Goal: Information Seeking & Learning: Learn about a topic

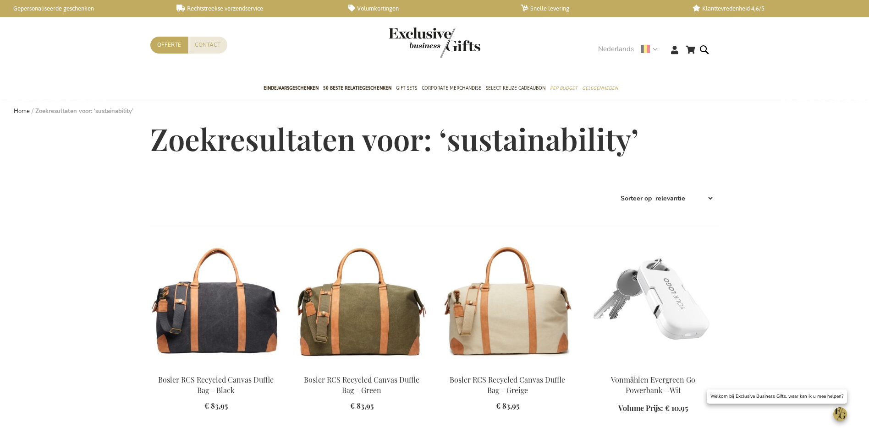
drag, startPoint x: 617, startPoint y: 47, endPoint x: 605, endPoint y: 85, distance: 40.1
click at [617, 47] on span "Nederlands" at bounding box center [616, 49] width 36 height 11
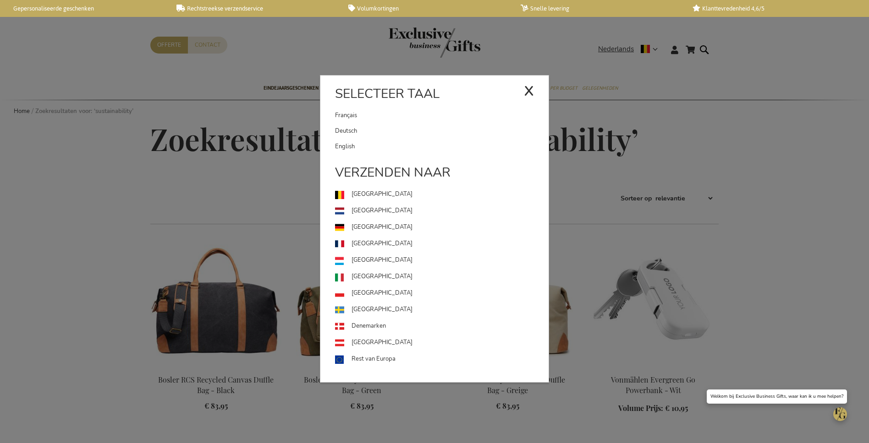
click at [436, 146] on link "English" at bounding box center [441, 147] width 213 height 16
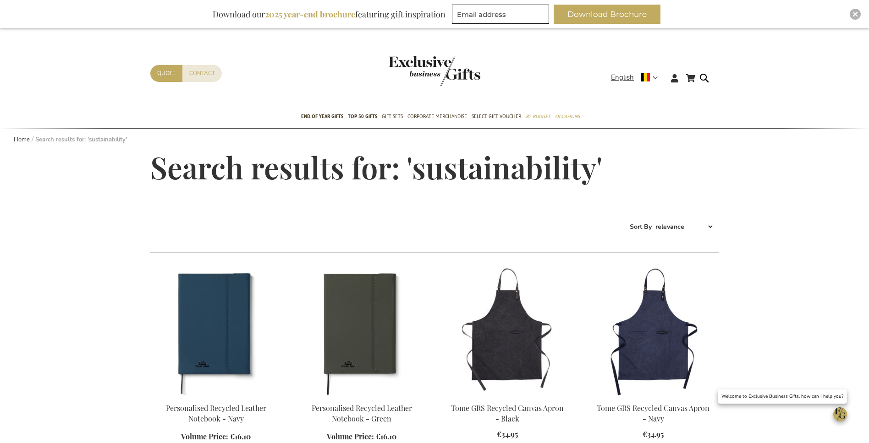
scroll to position [0, 0]
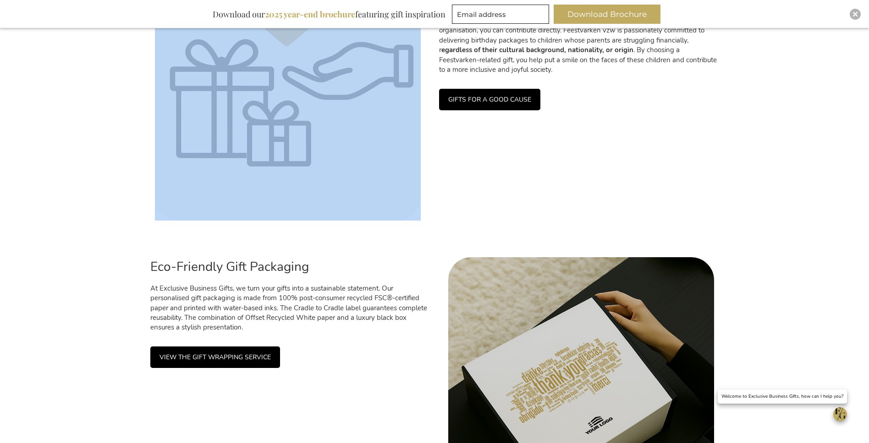
scroll to position [1278, 0]
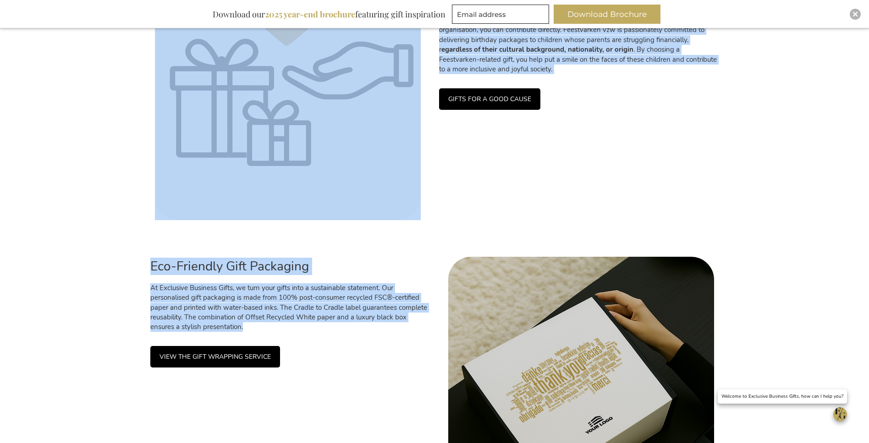
drag, startPoint x: 343, startPoint y: 169, endPoint x: 393, endPoint y: 326, distance: 165.0
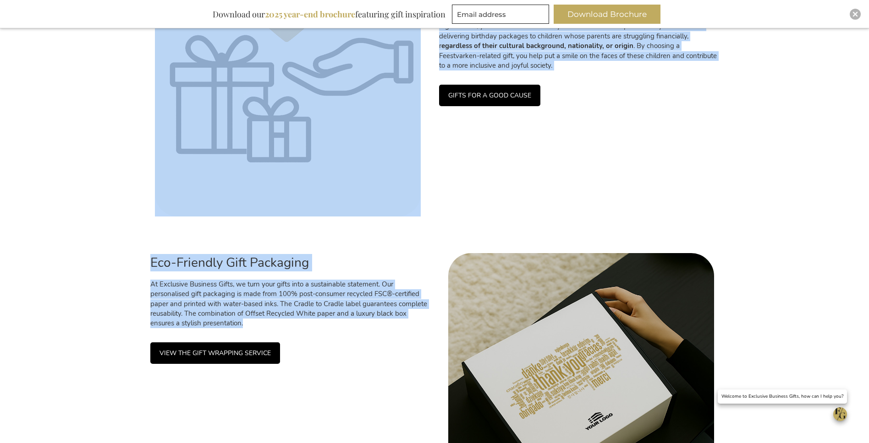
copy div "Sustainability At Exclusive Business Gifts, we're happy to help you find corpor…"
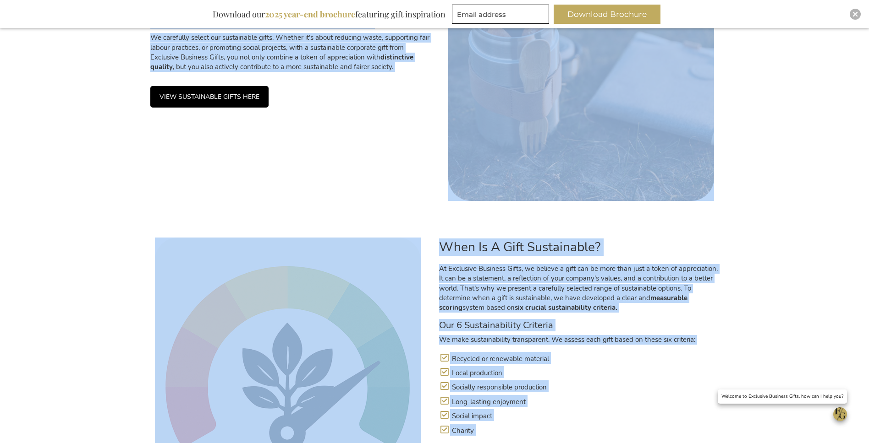
scroll to position [481, 0]
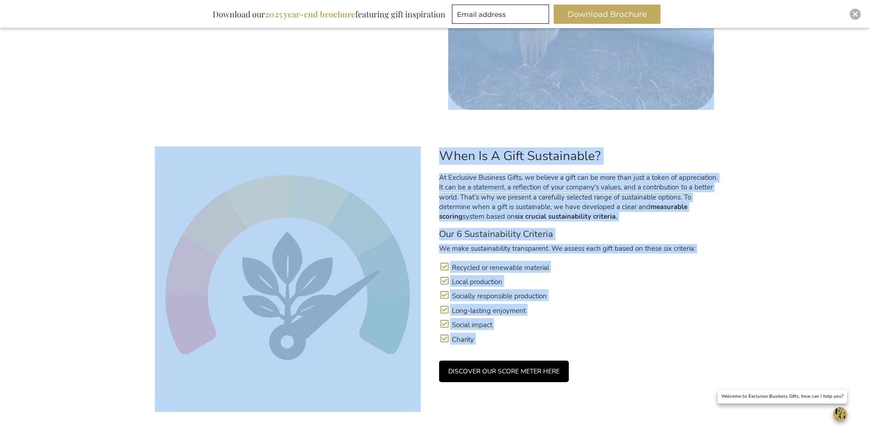
click at [526, 379] on link "DISCOVER OUR SCORE METER HERE" at bounding box center [504, 372] width 130 height 22
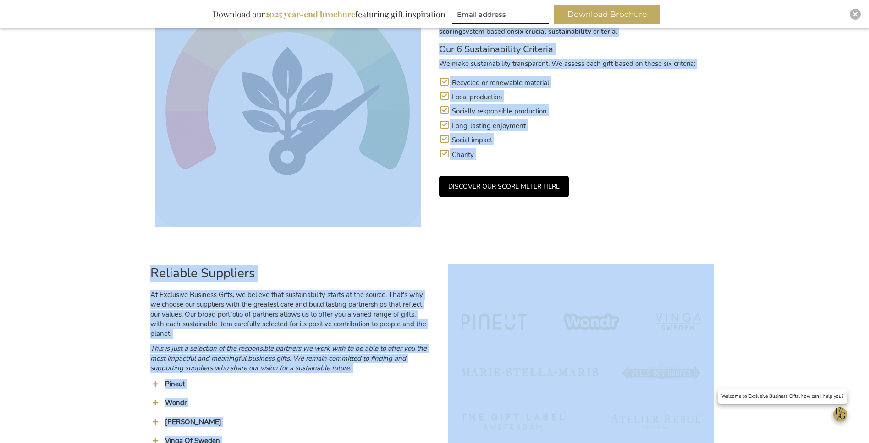
scroll to position [897, 0]
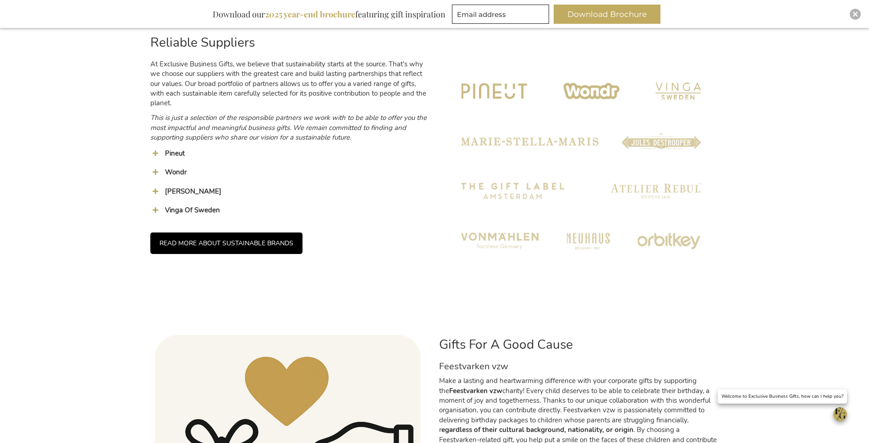
click at [324, 202] on div "Marie-Stella-Maris Our supplier Marie-Stella-Maris donates a portion of their p…" at bounding box center [289, 197] width 279 height 19
click at [256, 153] on h4 "Pineut" at bounding box center [297, 154] width 265 height 8
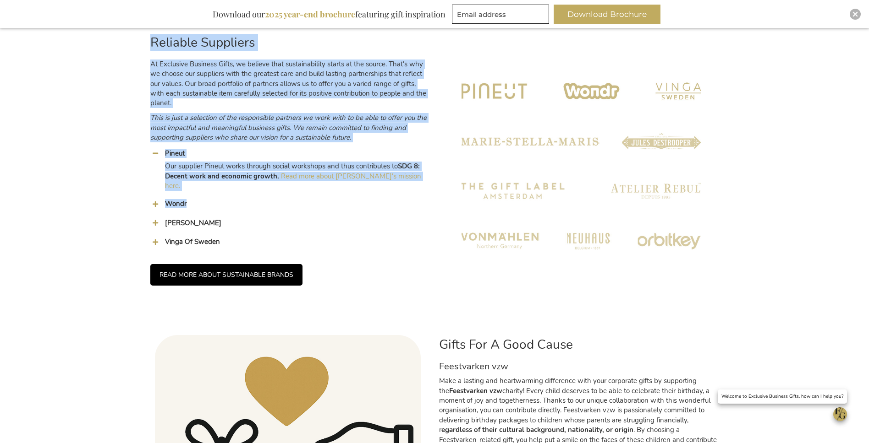
drag, startPoint x: 148, startPoint y: 38, endPoint x: 352, endPoint y: 202, distance: 261.3
click at [353, 202] on div "Reliable Suppliers At Exclusive Business Gifts, we believe that sustainability …" at bounding box center [290, 165] width 289 height 293
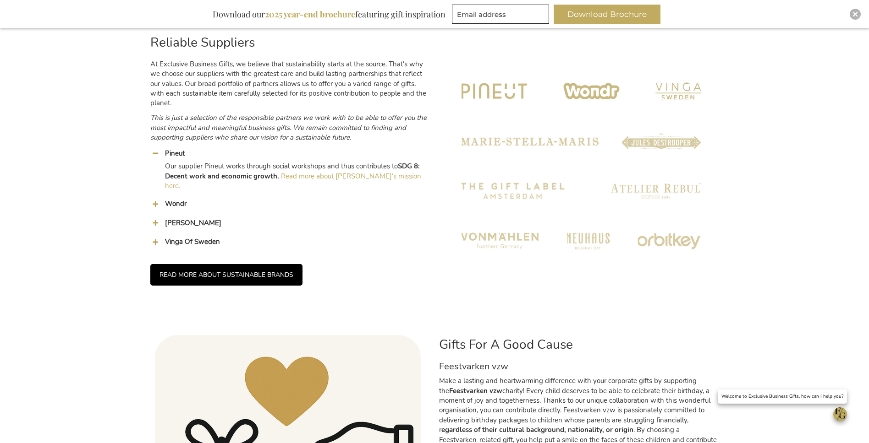
click at [157, 153] on span at bounding box center [155, 153] width 10 height 10
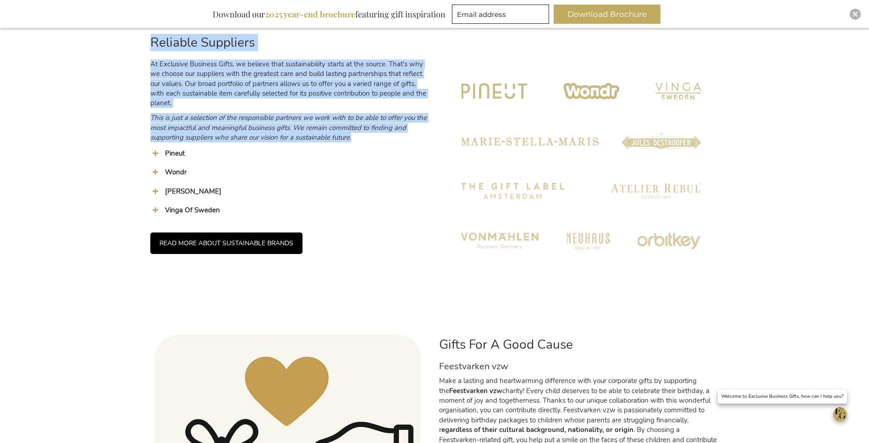
drag, startPoint x: 159, startPoint y: 46, endPoint x: 366, endPoint y: 147, distance: 230.3
click at [366, 148] on div "Reliable Suppliers At Exclusive Business Gifts, we believe that sustainability …" at bounding box center [289, 87] width 279 height 126
copy div "Reliable Suppliers At Exclusive Business Gifts, we believe that sustainability …"
click at [269, 238] on link "READ MORE ABOUT SUSTAINABLE BRANDS" at bounding box center [226, 244] width 152 height 22
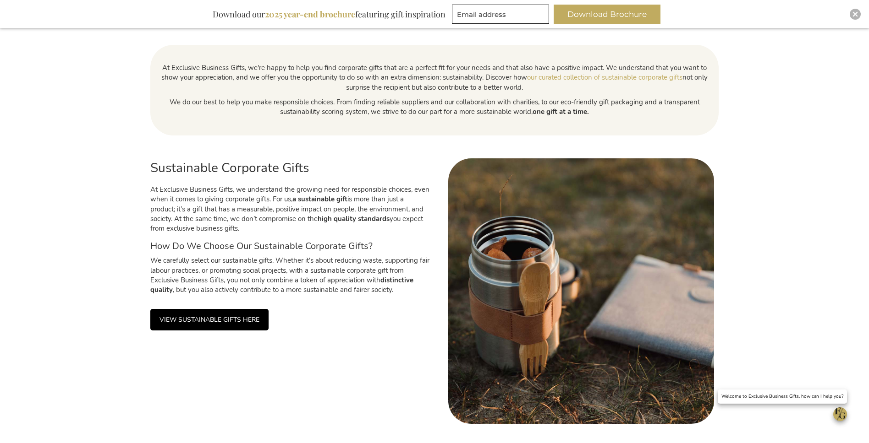
scroll to position [164, 0]
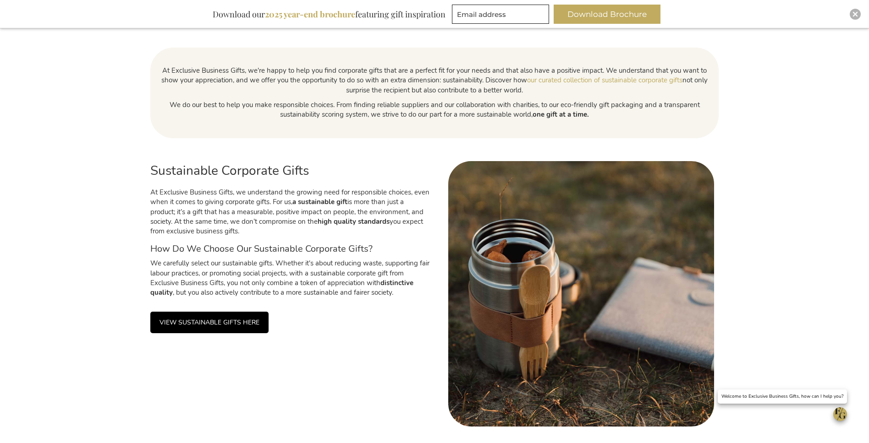
drag, startPoint x: 183, startPoint y: 173, endPoint x: 181, endPoint y: 191, distance: 18.9
click at [183, 173] on h2 "Sustainable Corporate Gifts" at bounding box center [289, 171] width 279 height 14
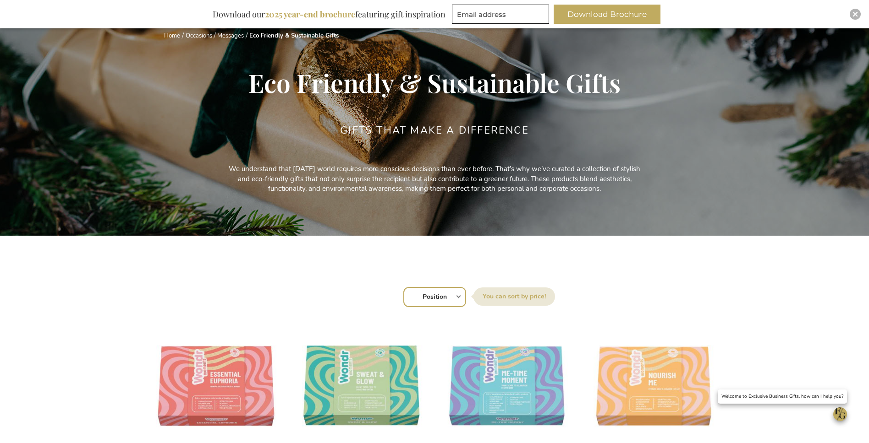
scroll to position [221, 0]
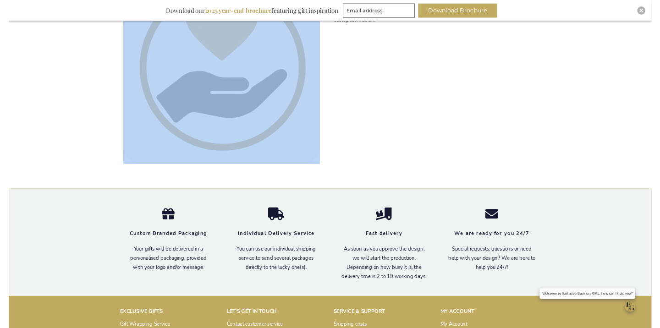
scroll to position [2264, 0]
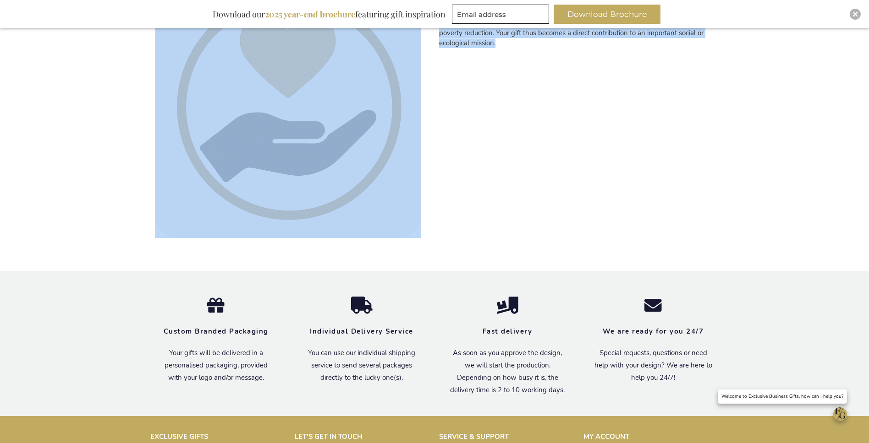
drag, startPoint x: 301, startPoint y: 229, endPoint x: 553, endPoint y: 126, distance: 271.6
copy div "Sustainability Meter HOW WE DETERMINE WHEN A GIFT IS SUSTAINABLE At Exclusive B…"
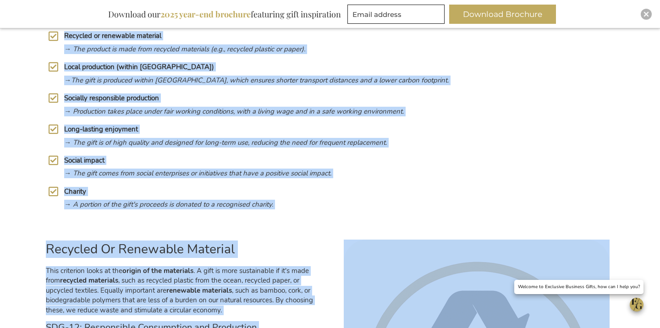
scroll to position [362, 0]
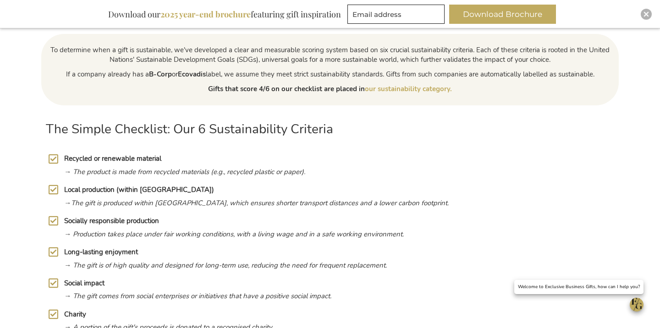
drag, startPoint x: 175, startPoint y: 155, endPoint x: 190, endPoint y: 158, distance: 14.5
click at [175, 155] on h4 "Recycled or renewable material" at bounding box center [339, 159] width 550 height 8
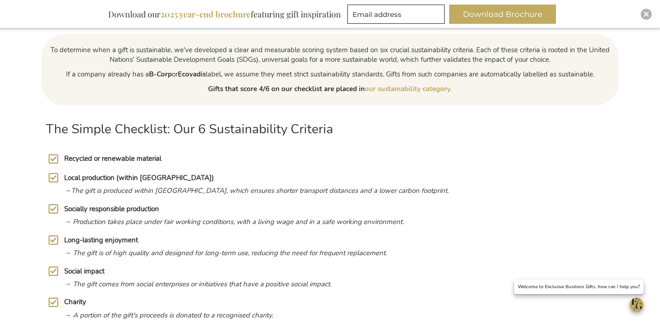
click at [115, 157] on span "Recycled or renewable material" at bounding box center [112, 158] width 97 height 9
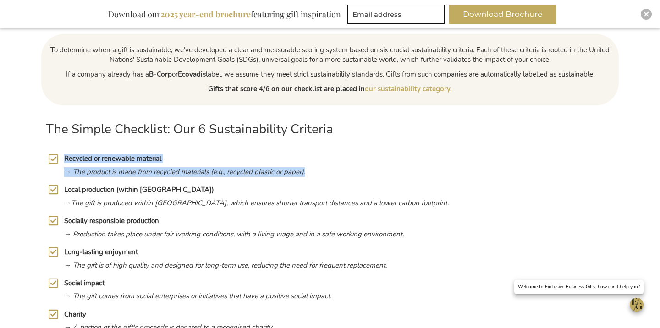
drag, startPoint x: 73, startPoint y: 158, endPoint x: 328, endPoint y: 175, distance: 254.8
click at [328, 175] on div "Recycled or renewable material → The product is made from recycled materials (e…" at bounding box center [330, 166] width 568 height 22
copy div "Recycled or renewable material → The product is made from recycled materials (e…"
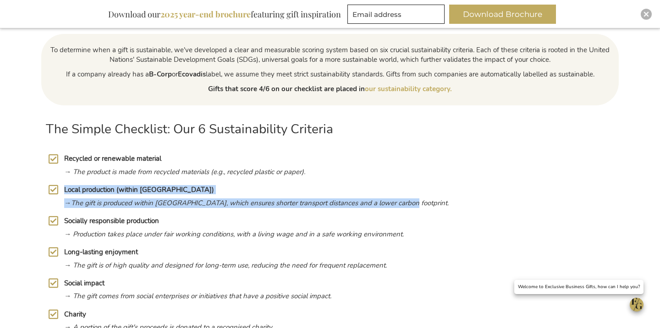
drag, startPoint x: 78, startPoint y: 191, endPoint x: 480, endPoint y: 190, distance: 401.7
click at [481, 202] on div "Local production (within Europe) → The gift is produced within Europe, which en…" at bounding box center [330, 197] width 568 height 22
copy div "Local production (within Europe) → The gift is produced within Europe, which en…"
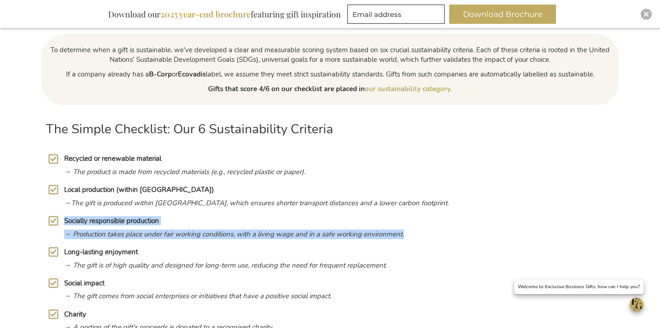
drag, startPoint x: 87, startPoint y: 222, endPoint x: 471, endPoint y: 232, distance: 383.5
click at [471, 232] on div "Socially responsible production → Production takes place under fair working con…" at bounding box center [330, 228] width 568 height 22
copy div "Socially responsible production → Production takes place under fair working con…"
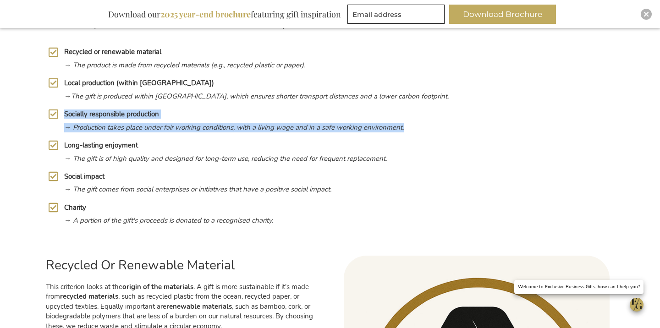
scroll to position [475, 0]
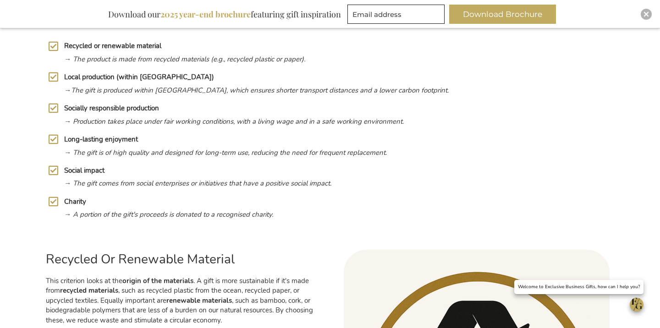
drag, startPoint x: 379, startPoint y: 145, endPoint x: 390, endPoint y: 148, distance: 11.5
click at [379, 145] on div "Long-lasting enjoyment → The gift is of high quality and designed for long-term…" at bounding box center [330, 147] width 568 height 22
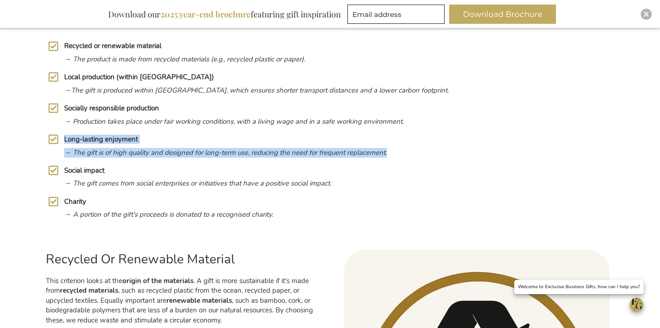
drag, startPoint x: 397, startPoint y: 150, endPoint x: 76, endPoint y: 135, distance: 321.5
click at [64, 140] on div "Long-lasting enjoyment → The gift is of high quality and designed for long-term…" at bounding box center [330, 147] width 568 height 22
copy div "Long-lasting enjoyment → The gift is of high quality and designed for long-term…"
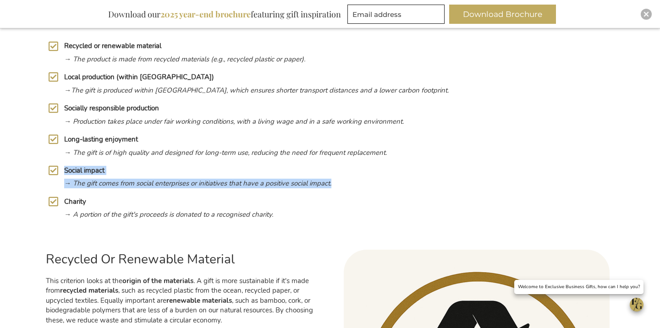
drag, startPoint x: 346, startPoint y: 186, endPoint x: 59, endPoint y: 164, distance: 288.1
click at [59, 167] on div "Social impact → The gift comes from social enterprises or initiatives that have…" at bounding box center [330, 178] width 568 height 22
copy div "Social impact → The gift comes from social enterprises or initiatives that have…"
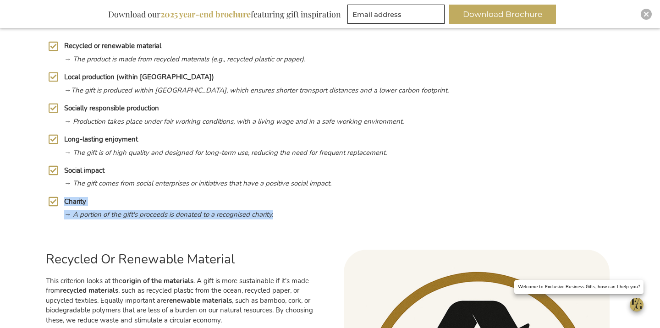
drag, startPoint x: 279, startPoint y: 218, endPoint x: 70, endPoint y: 195, distance: 210.6
click at [66, 201] on div "Charity → A portion of the gift's proceeds is donated to a recognised charity." at bounding box center [330, 209] width 568 height 22
copy div "Charity → A portion of the gift's proceeds is donated to a recognised charity."
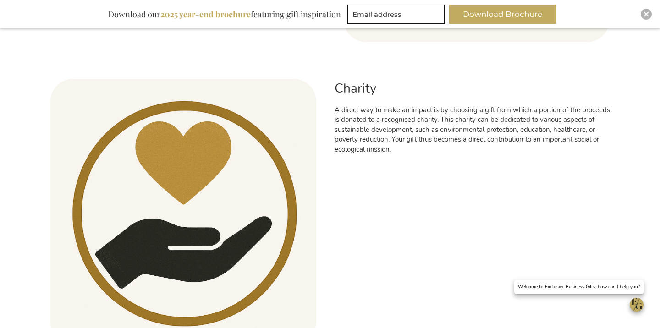
scroll to position [2198, 0]
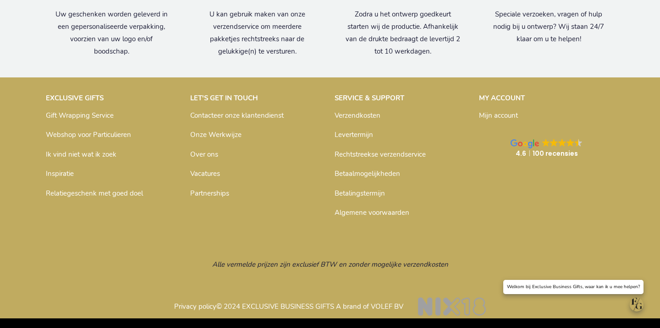
click at [68, 172] on link "Inspiratie" at bounding box center [60, 173] width 28 height 9
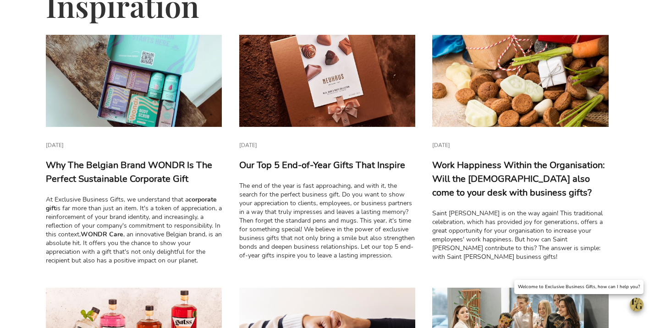
scroll to position [137, 0]
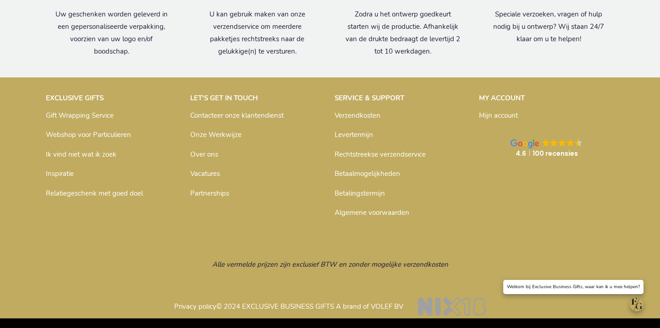
click at [60, 173] on link "Inspiratie" at bounding box center [60, 173] width 28 height 9
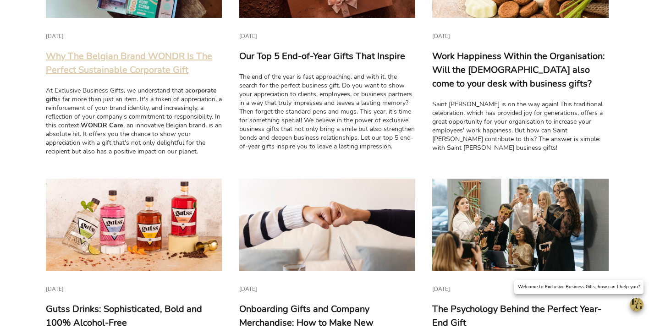
scroll to position [246, 0]
click at [138, 60] on link "Why The Belgian Brand WONDR Is The Perfect Sustainable Corporate Gift" at bounding box center [129, 63] width 166 height 26
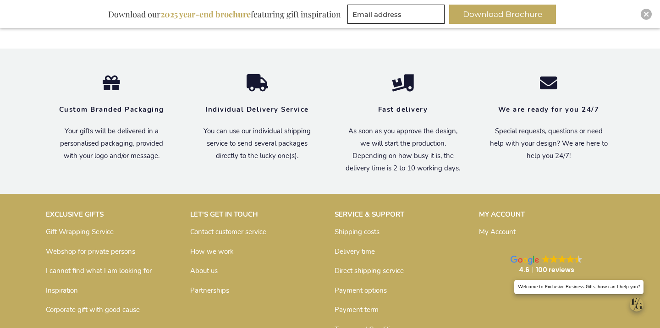
scroll to position [1726, 0]
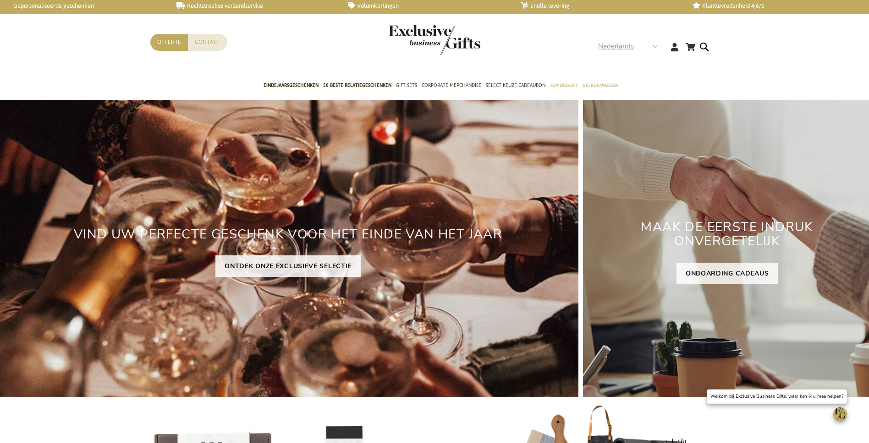
click at [609, 48] on span "Nederlands" at bounding box center [616, 46] width 36 height 11
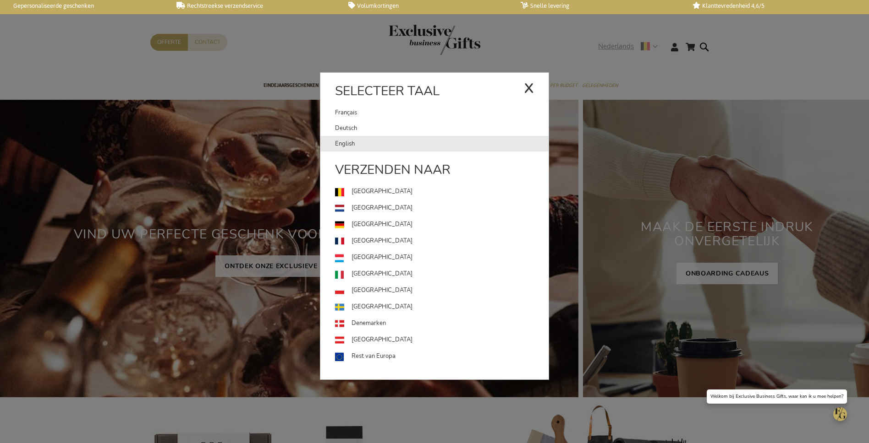
click at [364, 149] on link "English" at bounding box center [441, 144] width 213 height 16
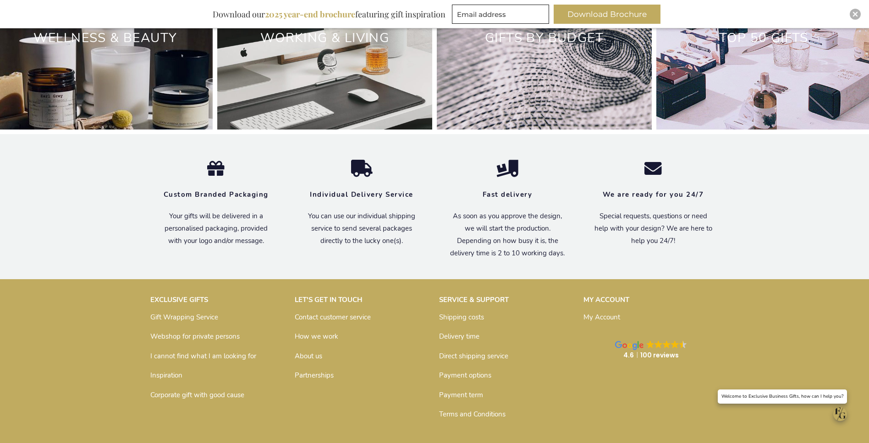
scroll to position [3055, 0]
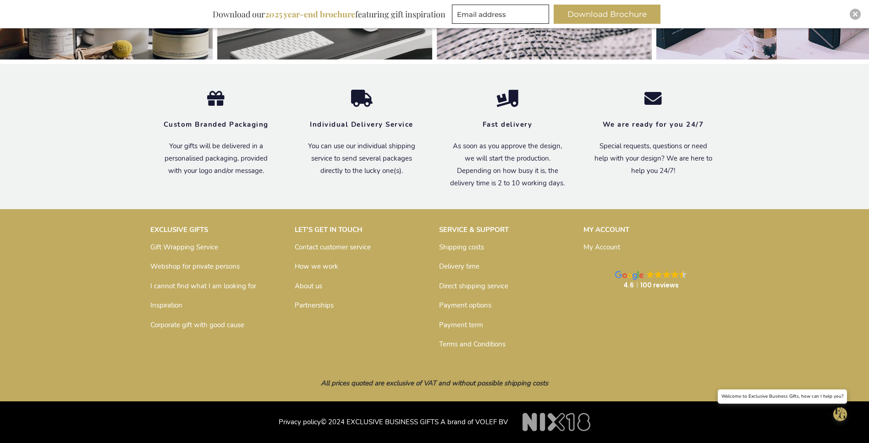
click at [174, 308] on link "Inspiration" at bounding box center [166, 305] width 32 height 9
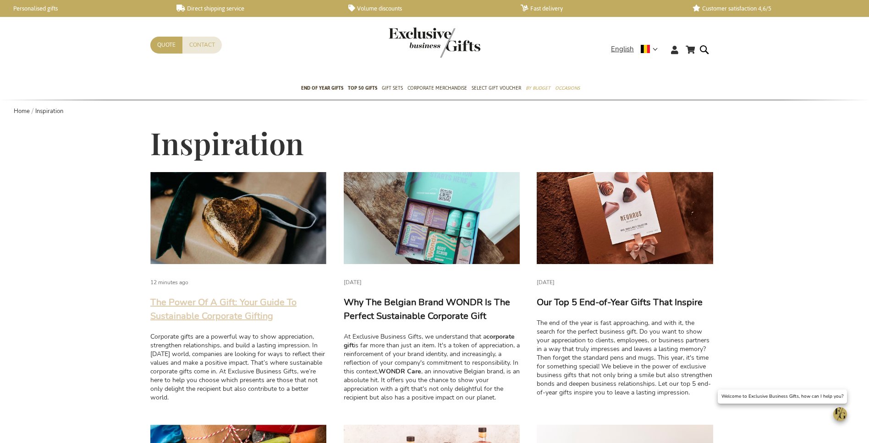
click at [193, 304] on link "The Power Of A Gift: Your Guide To Sustainable Corporate Gifting" at bounding box center [223, 309] width 146 height 26
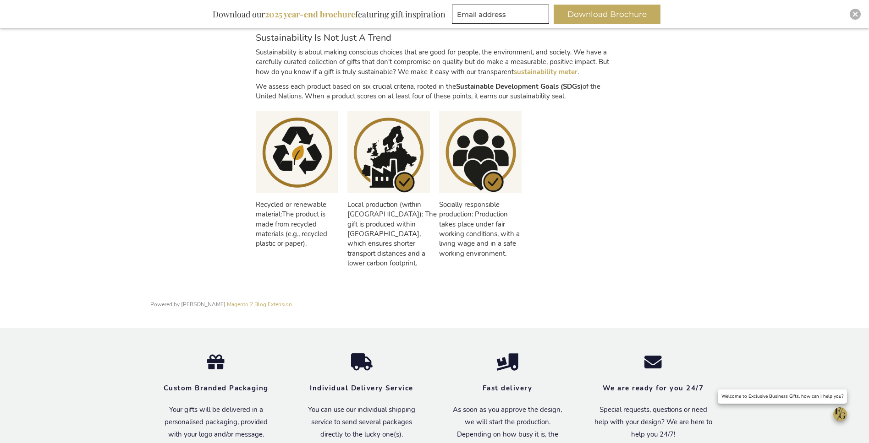
scroll to position [566, 0]
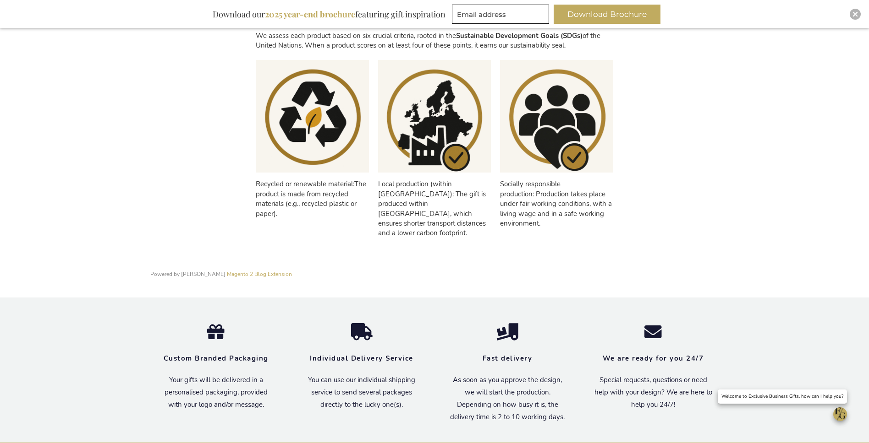
scroll to position [419, 0]
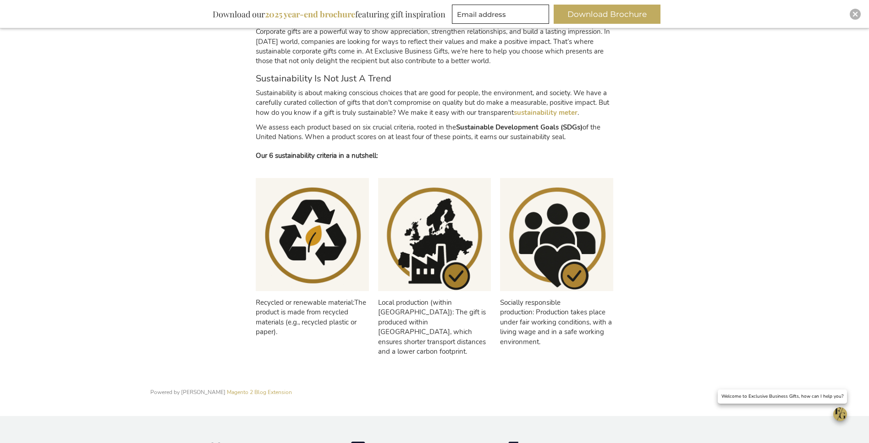
scroll to position [470, 0]
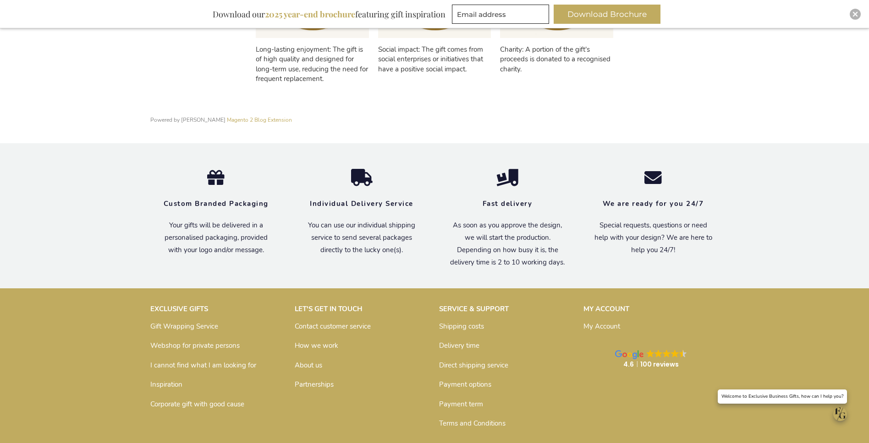
scroll to position [977, 0]
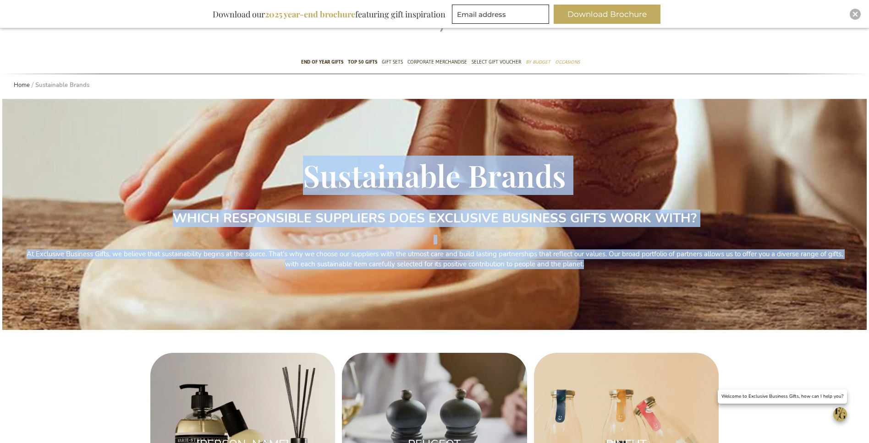
drag, startPoint x: 302, startPoint y: 177, endPoint x: 673, endPoint y: 269, distance: 382.3
click at [673, 269] on div "Sustainable Brands WHICH RESPONSIBLE SUPPLIERS DOES EXCLUSIVE BUSINESS GIFTS WO…" at bounding box center [434, 237] width 818 height 156
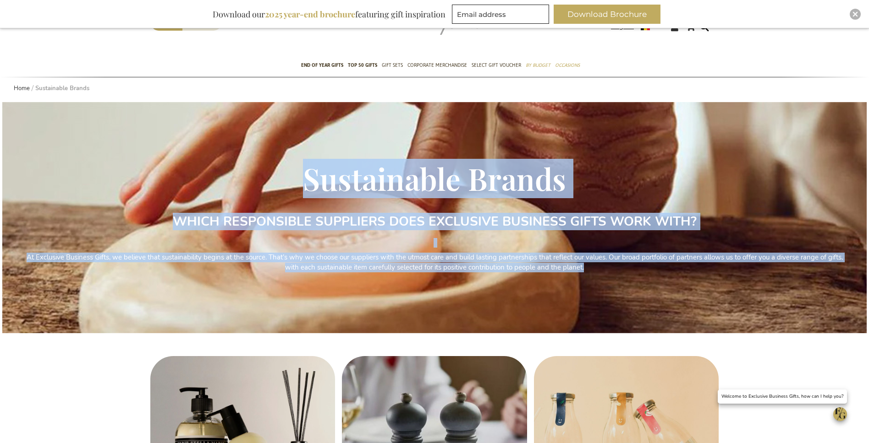
copy div "Sustainable Brands WHICH RESPONSIBLE SUPPLIERS DOES EXCLUSIVE BUSINESS GIFTS WO…"
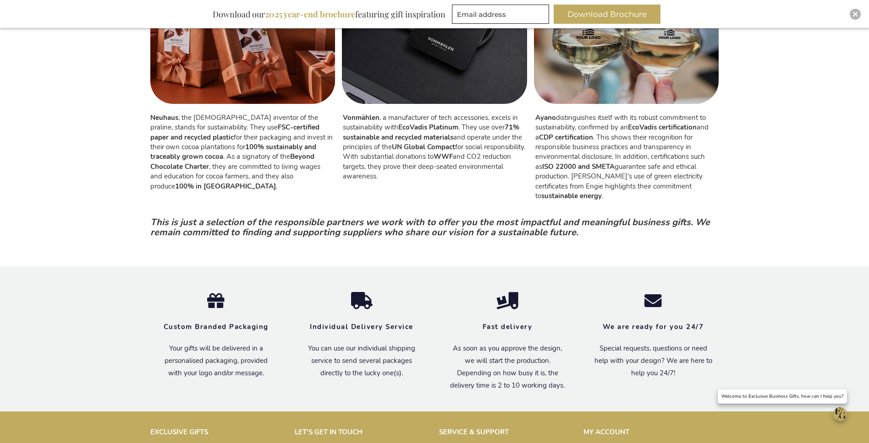
scroll to position [1707, 0]
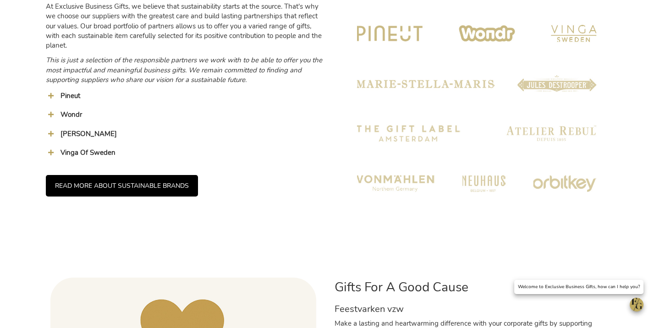
scroll to position [924, 0]
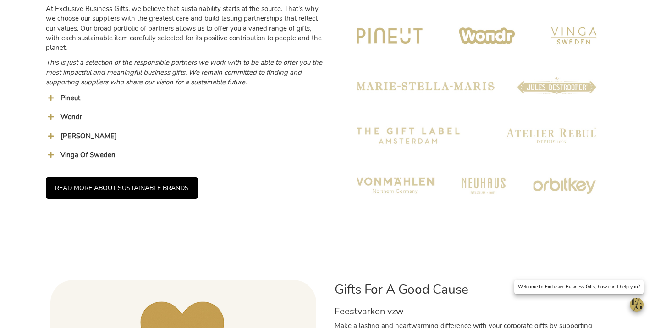
click at [78, 188] on link "READ MORE ABOUT SUSTAINABLE BRANDS" at bounding box center [122, 188] width 152 height 22
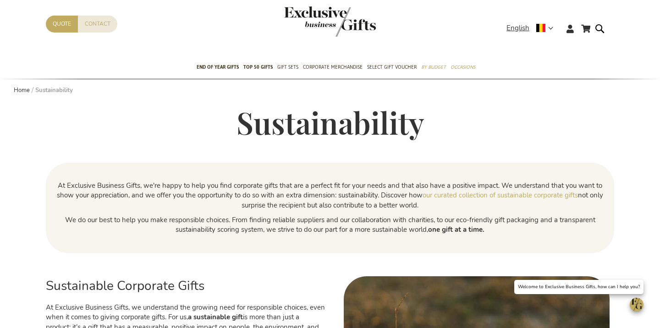
scroll to position [0, 0]
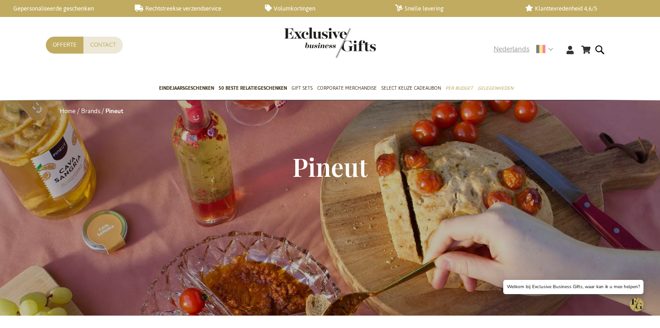
click at [509, 52] on span "Nederlands" at bounding box center [511, 49] width 36 height 11
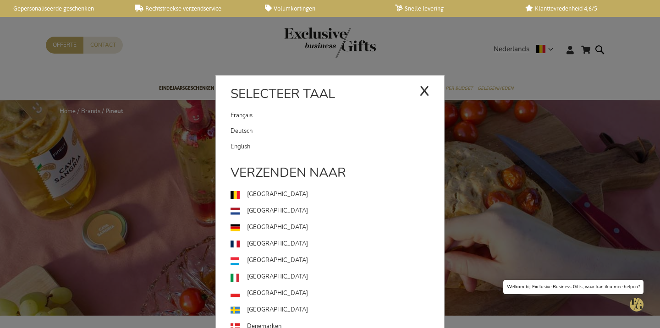
click at [318, 147] on link "English" at bounding box center [336, 147] width 213 height 16
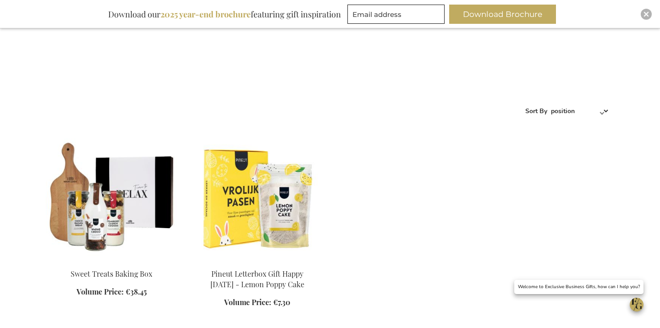
scroll to position [334, 0]
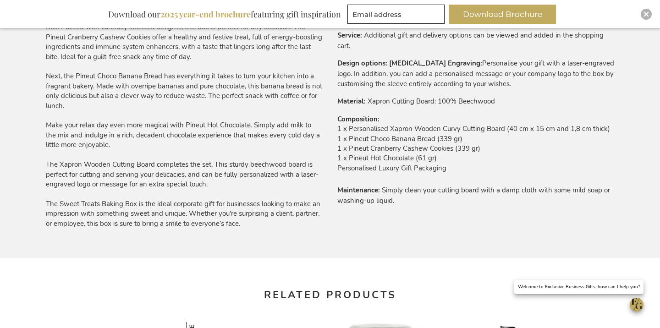
scroll to position [514, 0]
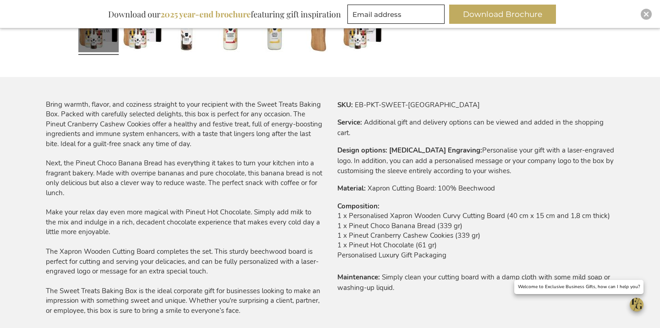
drag, startPoint x: 377, startPoint y: 92, endPoint x: 366, endPoint y: 97, distance: 12.5
click at [375, 93] on div "Skip to the end of the images gallery Skip to the beginning of the images galle…" at bounding box center [330, 241] width 568 height 1208
drag, startPoint x: 359, startPoint y: 103, endPoint x: 477, endPoint y: 157, distance: 130.2
click at [473, 105] on tr "SKU EB-PKT-SWEET-BAKI" at bounding box center [475, 105] width 277 height 10
copy td "B-PKT-SWEET-BAKI"
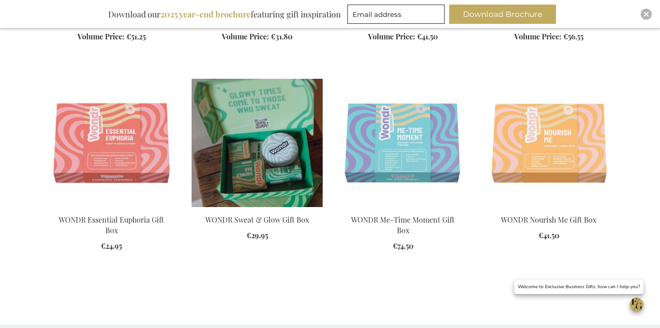
scroll to position [545, 0]
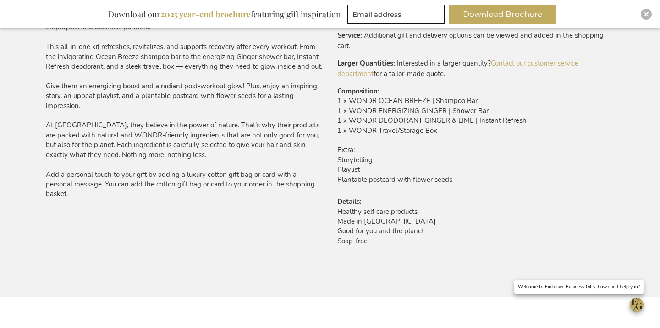
scroll to position [565, 0]
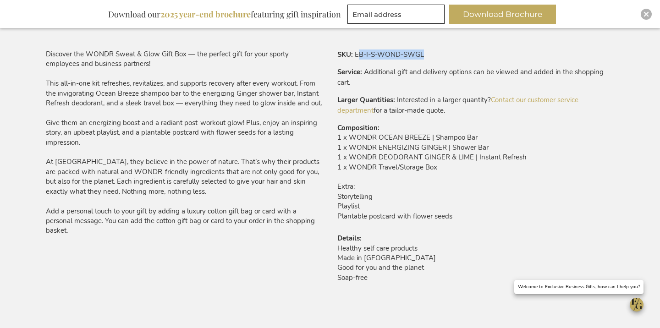
drag, startPoint x: 357, startPoint y: 53, endPoint x: 450, endPoint y: 54, distance: 93.0
click at [450, 56] on tr "SKU EB-I-S-WOND-SWGL" at bounding box center [475, 54] width 277 height 10
copy td "B-I-S-WOND-SWGL"
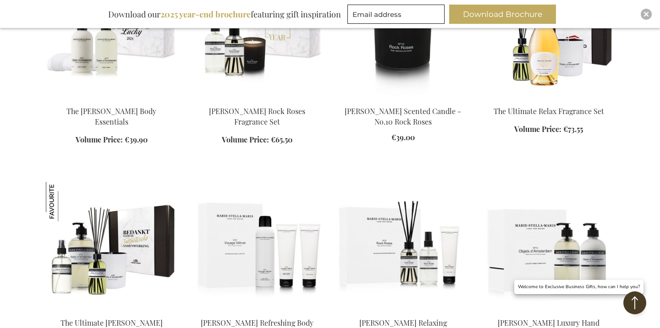
scroll to position [922, 0]
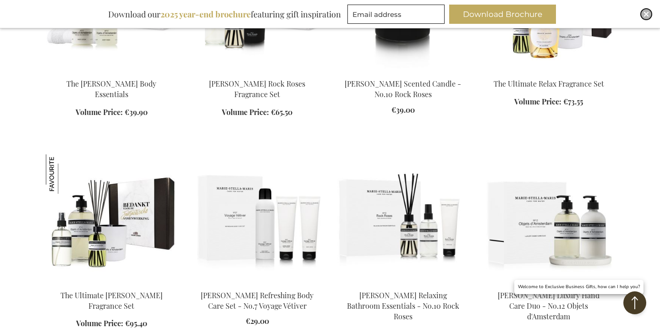
click at [645, 15] on img "Close" at bounding box center [645, 13] width 5 height 5
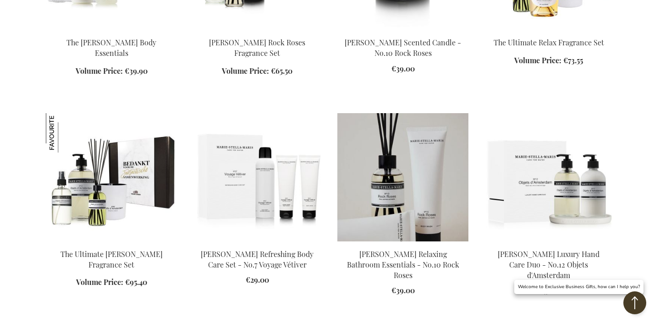
scroll to position [982, 0]
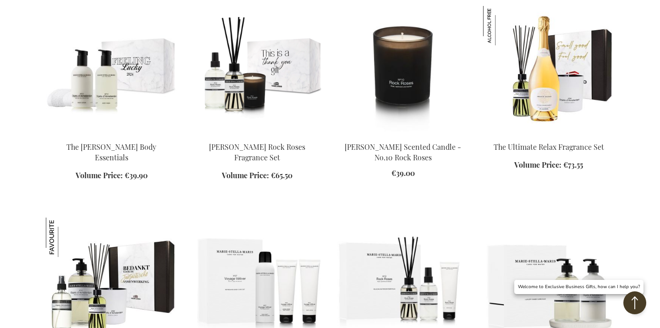
scroll to position [814, 0]
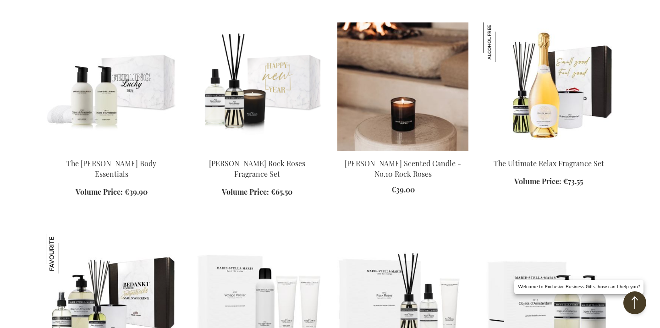
click at [391, 111] on img at bounding box center [402, 86] width 131 height 128
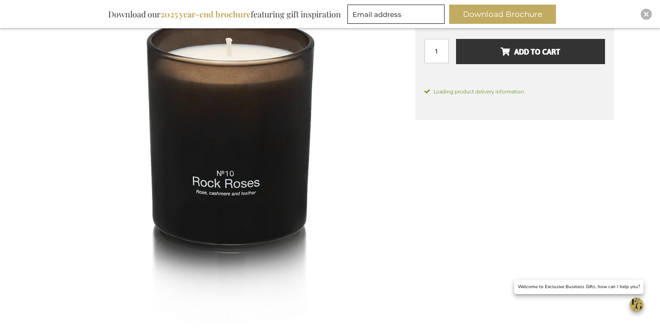
scroll to position [407, 0]
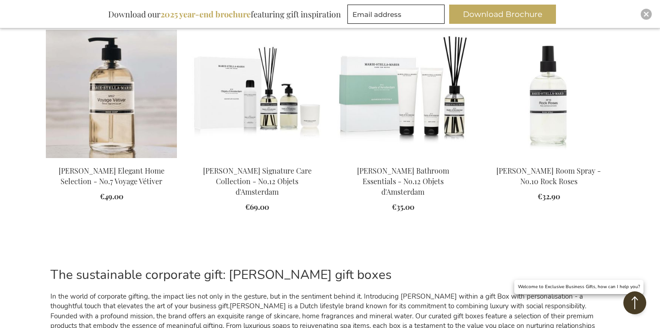
scroll to position [1286, 0]
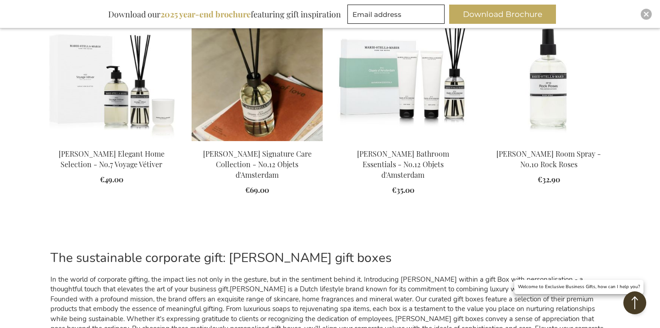
click at [272, 106] on img at bounding box center [256, 77] width 131 height 128
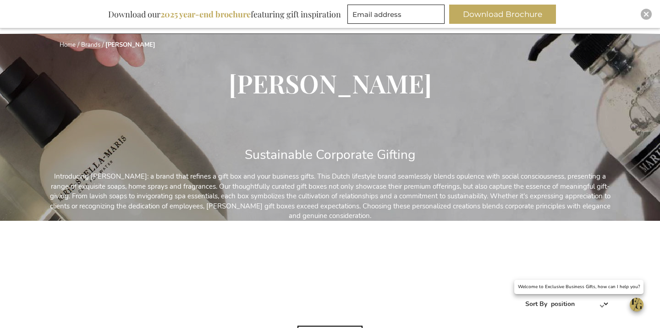
scroll to position [195, 0]
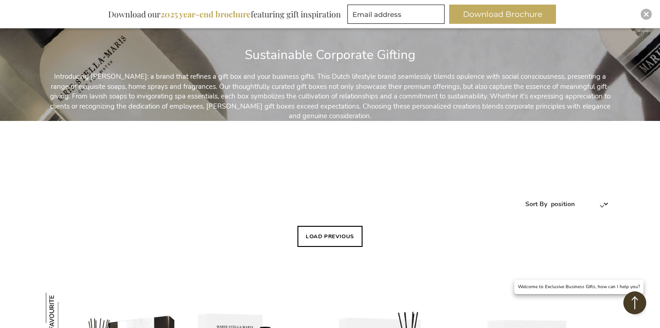
click at [335, 229] on button "Load previous" at bounding box center [329, 236] width 65 height 21
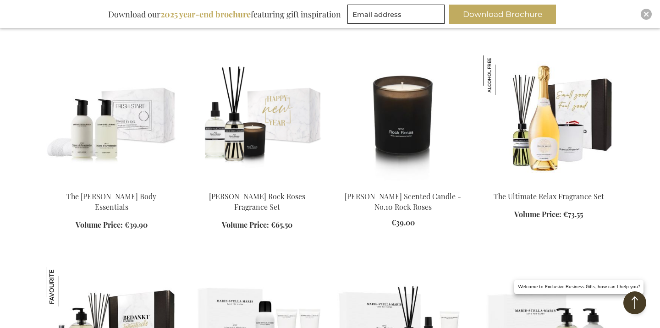
scroll to position [817, 0]
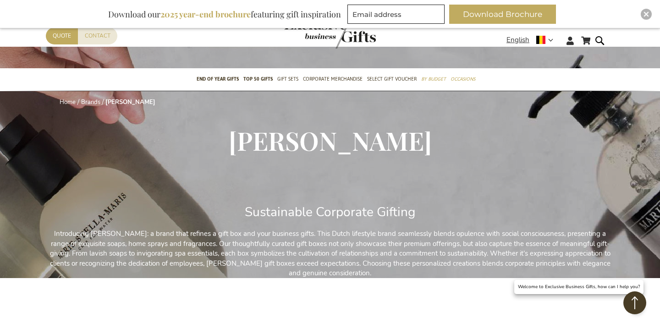
scroll to position [9, 0]
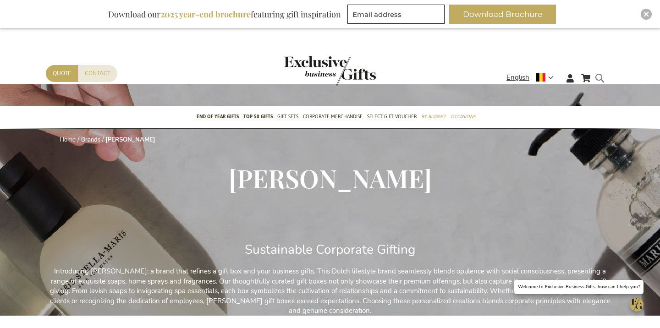
drag, startPoint x: 597, startPoint y: 76, endPoint x: 613, endPoint y: 80, distance: 17.1
click at [597, 76] on div "Search" at bounding box center [601, 85] width 9 height 26
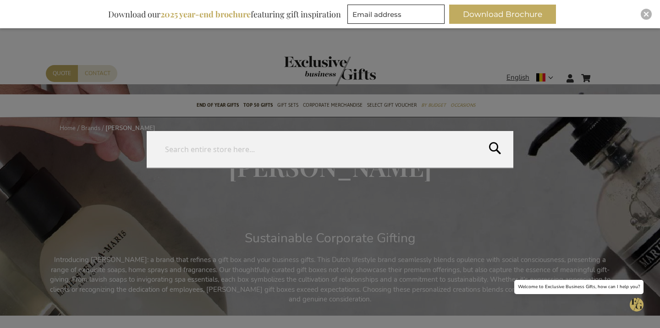
click at [601, 72] on form "Search Search" at bounding box center [601, 72] width 9 height 0
type input "rock roses"
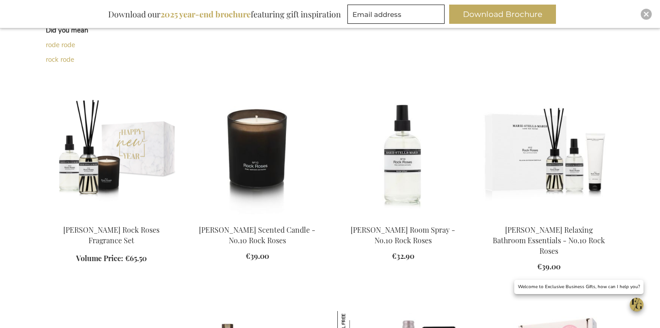
scroll to position [242, 0]
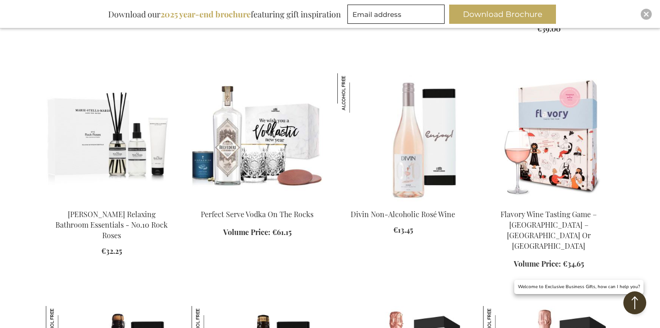
scroll to position [562, 0]
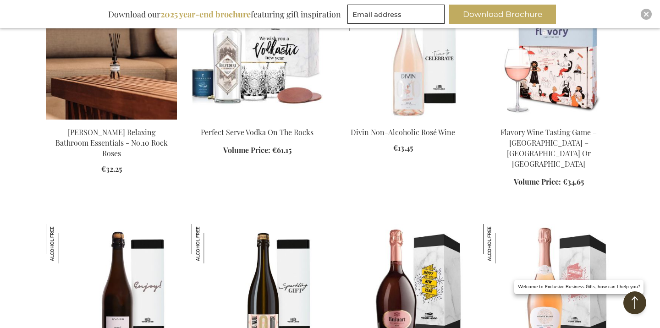
drag, startPoint x: 111, startPoint y: 83, endPoint x: 119, endPoint y: 83, distance: 7.8
click at [111, 83] on img at bounding box center [111, 55] width 131 height 128
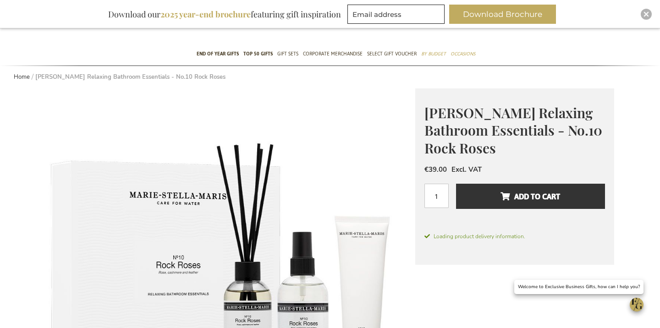
scroll to position [402, 0]
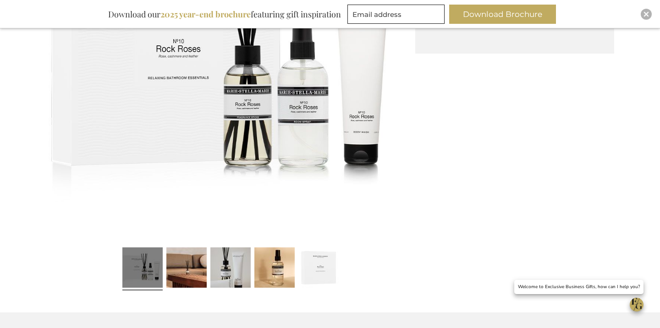
scroll to position [174, 0]
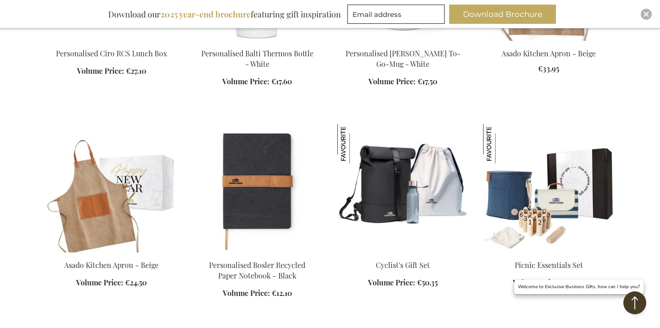
scroll to position [5366, 0]
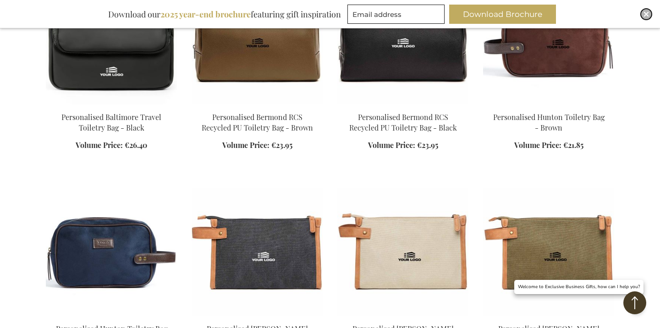
drag, startPoint x: 644, startPoint y: 15, endPoint x: 612, endPoint y: 45, distance: 44.1
click at [644, 15] on img "Close" at bounding box center [645, 13] width 5 height 5
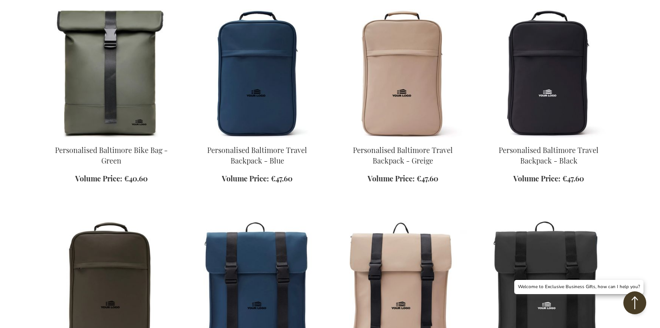
scroll to position [7066, 0]
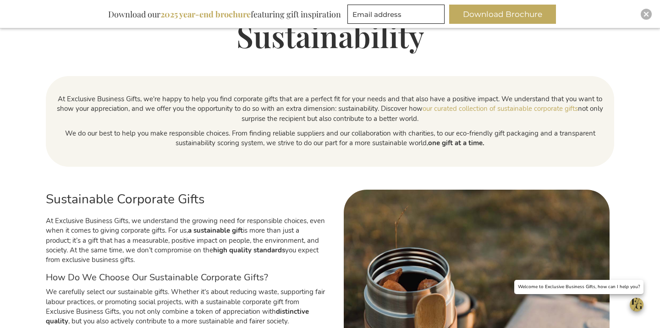
scroll to position [214, 0]
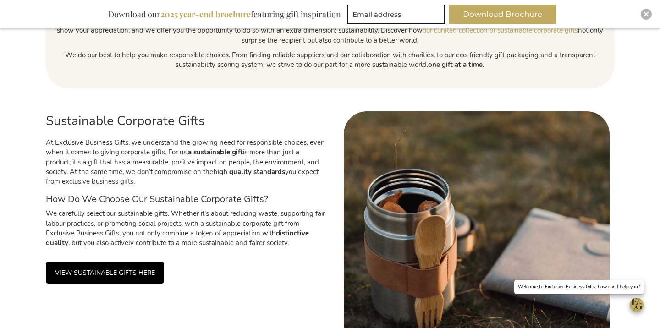
click at [130, 270] on link "VIEW SUSTAINABLE GIFTS HERE" at bounding box center [105, 273] width 118 height 22
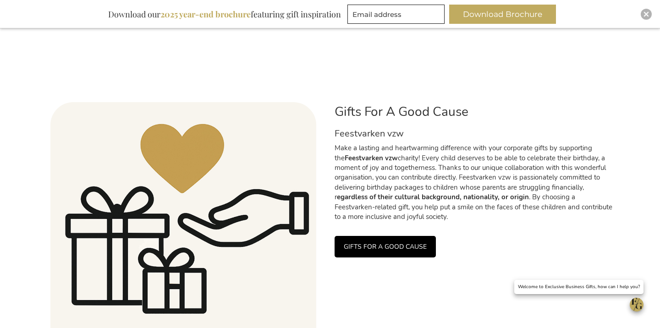
scroll to position [1180, 0]
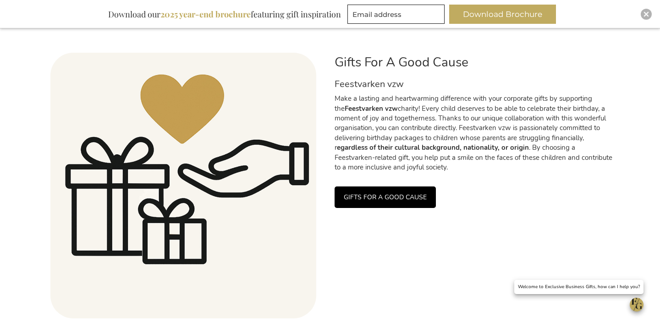
click at [384, 198] on link "GIFTS FOR A GOOD CAUSE" at bounding box center [384, 197] width 101 height 22
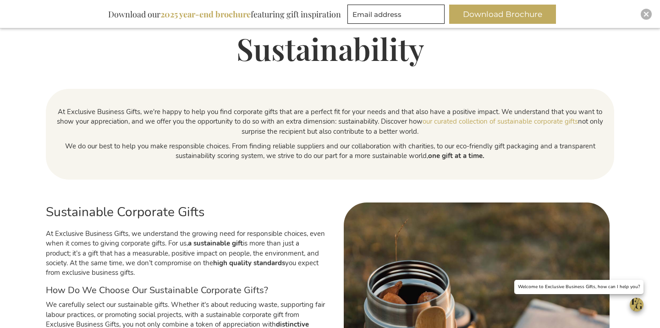
scroll to position [229, 0]
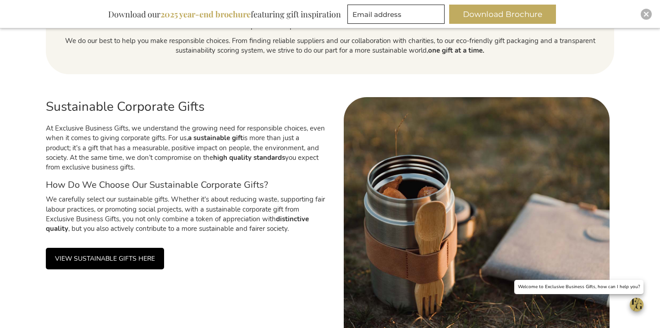
click at [86, 260] on link "VIEW SUSTAINABLE GIFTS HERE" at bounding box center [105, 259] width 118 height 22
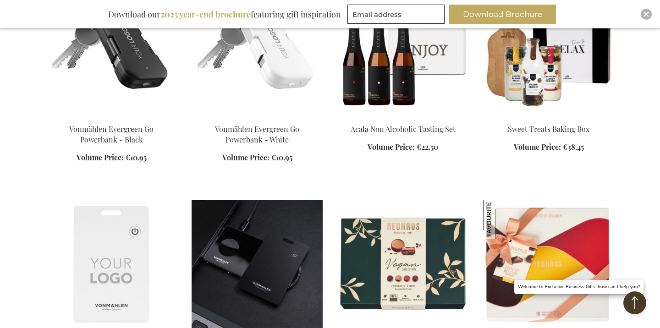
scroll to position [729, 0]
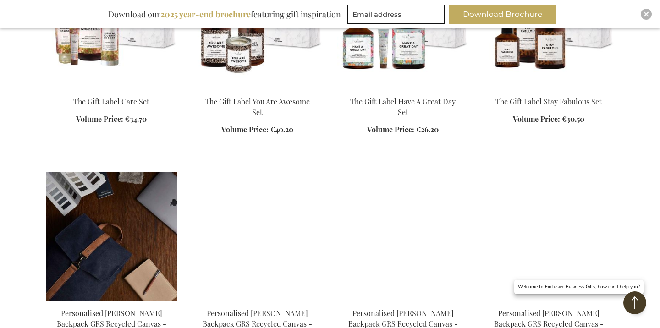
scroll to position [1297, 0]
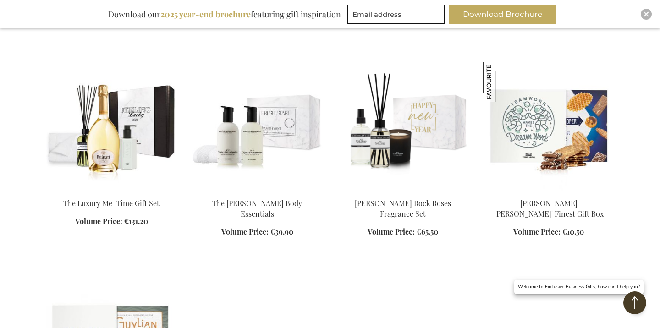
scroll to position [2062, 0]
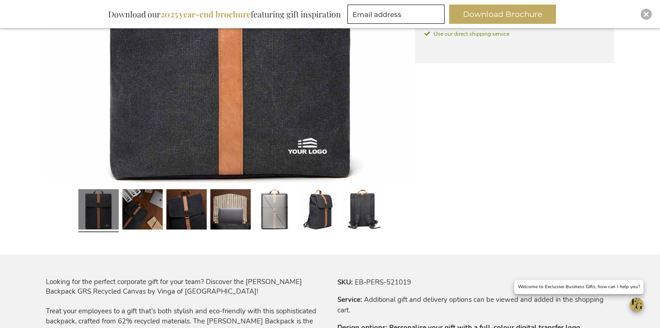
scroll to position [489, 0]
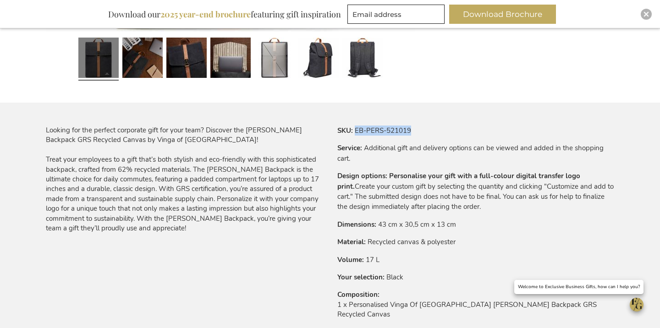
drag, startPoint x: 360, startPoint y: 131, endPoint x: 459, endPoint y: 82, distance: 110.2
click at [445, 135] on tr "SKU EB-PERS-521019" at bounding box center [475, 131] width 277 height 10
copy td "EB-PERS-521019"
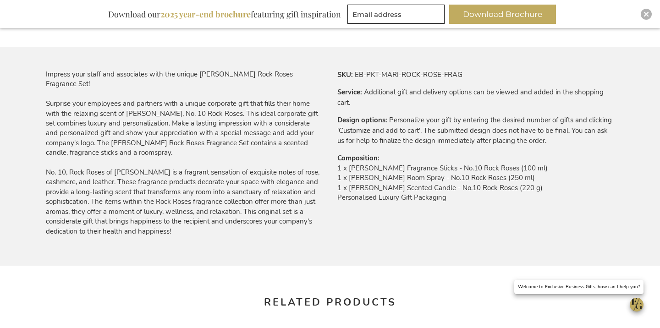
scroll to position [526, 0]
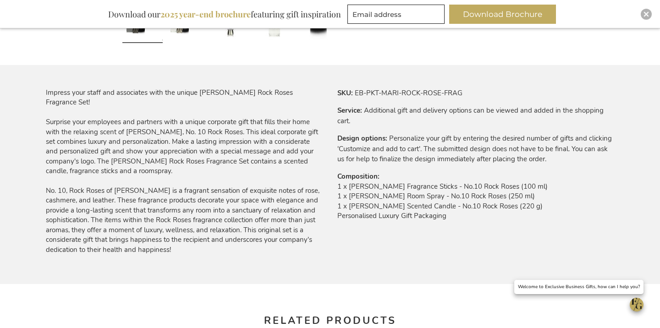
click at [368, 88] on div "Skip to the end of the images gallery Skip to the beginning of the images galle…" at bounding box center [330, 204] width 568 height 1159
click at [0, 0] on td "EB-PKT-MARI-ROCK-ROSE-FRAG" at bounding box center [0, 0] width 0 height 0
click at [383, 81] on div "Skip to the end of the images gallery Skip to the beginning of the images galle…" at bounding box center [330, 204] width 568 height 1159
drag, startPoint x: 376, startPoint y: 91, endPoint x: 491, endPoint y: 93, distance: 115.0
click at [492, 92] on tr "SKU EB-PKT-MARI-ROCK-ROSE-FRAG" at bounding box center [475, 93] width 277 height 10
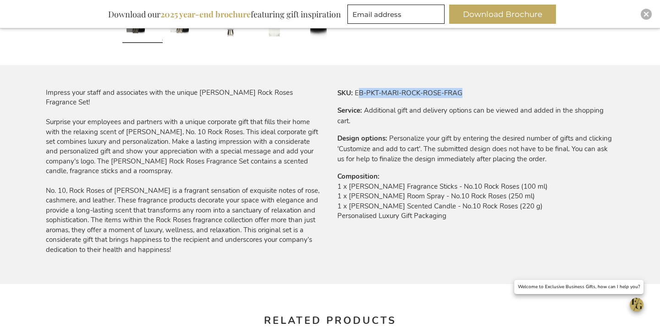
copy td "B-PKT-MARI-ROCK-ROSE-FRAG"
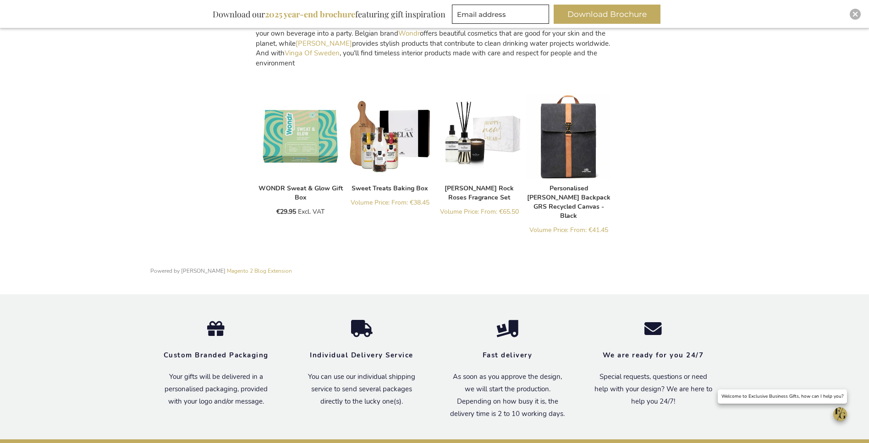
scroll to position [1173, 0]
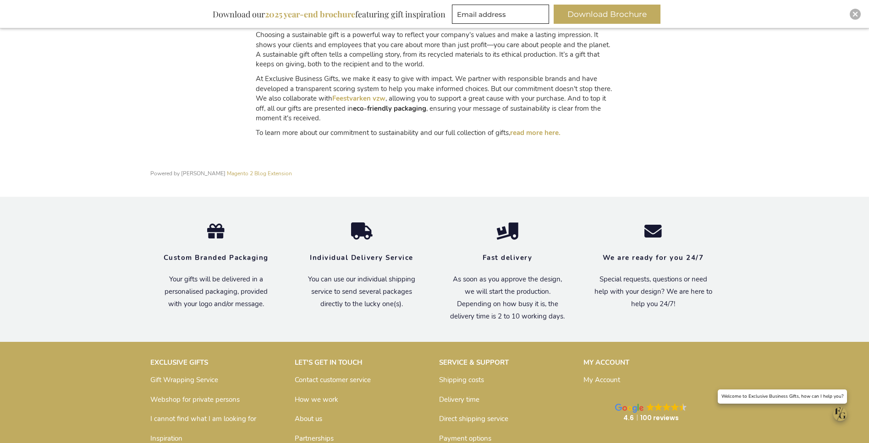
scroll to position [1393, 0]
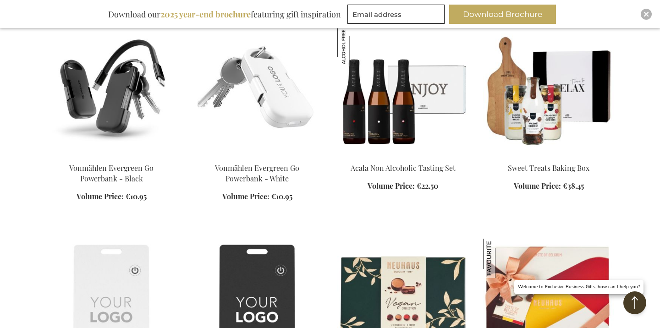
scroll to position [724, 0]
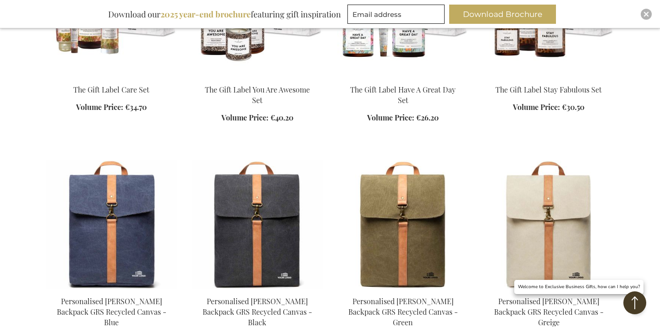
scroll to position [1238, 0]
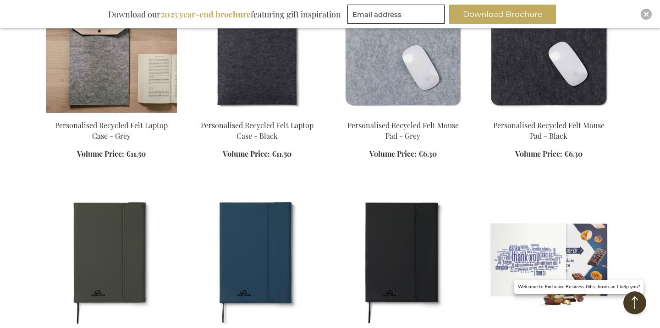
scroll to position [1774, 0]
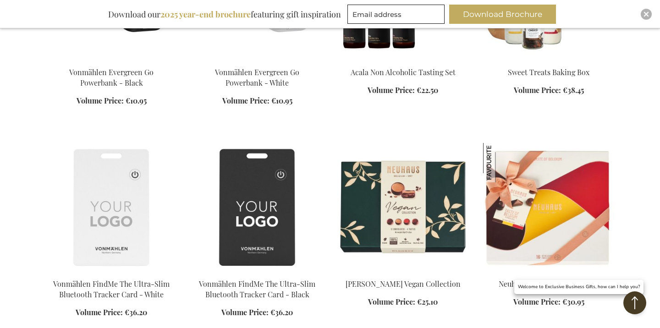
scroll to position [687, 0]
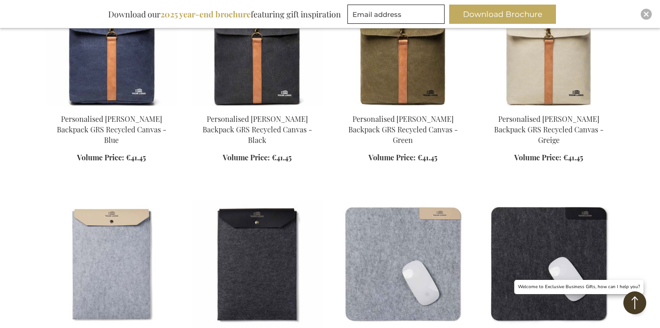
scroll to position [1556, 0]
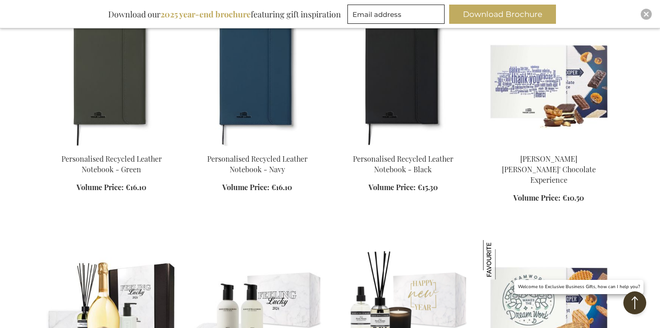
scroll to position [1935, 0]
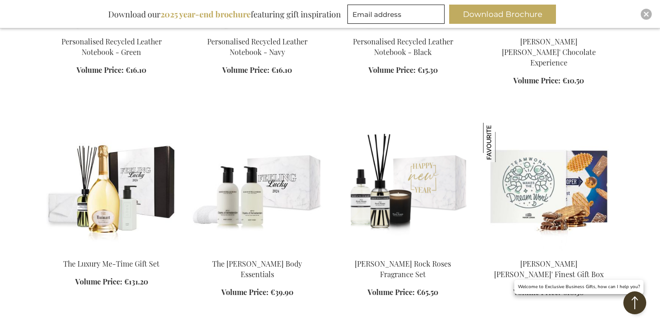
scroll to position [2145, 0]
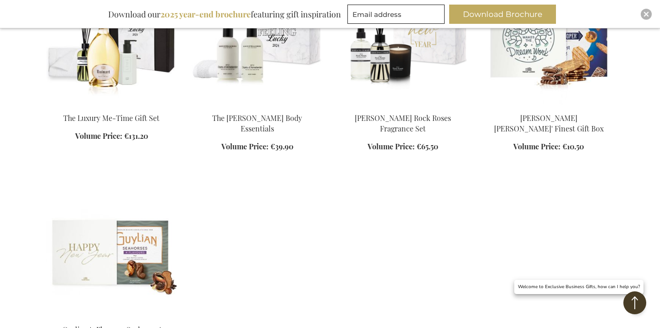
click at [139, 239] on img at bounding box center [111, 253] width 131 height 128
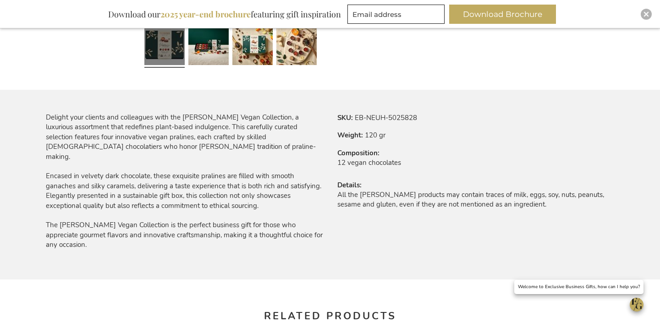
scroll to position [494, 0]
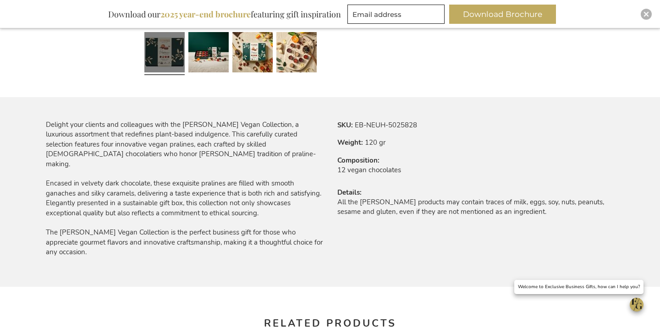
drag, startPoint x: 372, startPoint y: 115, endPoint x: 367, endPoint y: 119, distance: 6.2
click at [372, 115] on div "Skip to the end of the images gallery Skip to the beginning of the images galle…" at bounding box center [330, 221] width 568 height 1129
drag, startPoint x: 357, startPoint y: 123, endPoint x: 442, endPoint y: 131, distance: 85.6
click at [442, 131] on tbody "SKU EB-NEUH-5025828 Weight 120 gr Composition 12 vegan chocolates Details All t…" at bounding box center [475, 174] width 277 height 109
copy tbody "EB-NEUH-5025828"
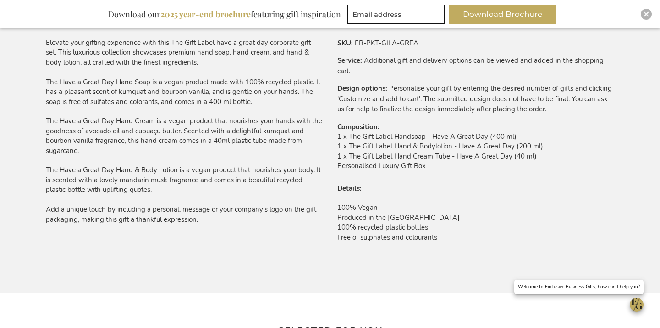
scroll to position [547, 0]
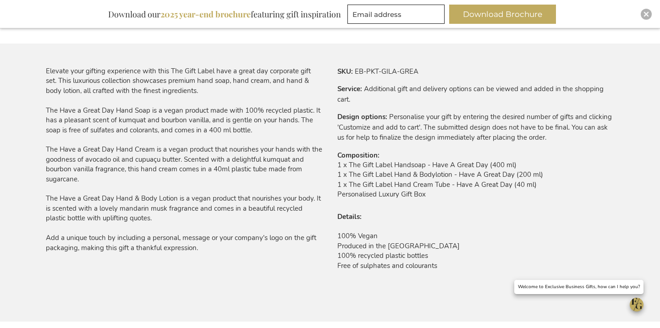
click at [362, 75] on tr "SKU EB-PKT-GILA-GREA" at bounding box center [475, 71] width 277 height 10
drag, startPoint x: 361, startPoint y: 72, endPoint x: 459, endPoint y: 72, distance: 98.5
click at [459, 74] on tr "SKU EB-PKT-GILA-GREA" at bounding box center [475, 71] width 277 height 10
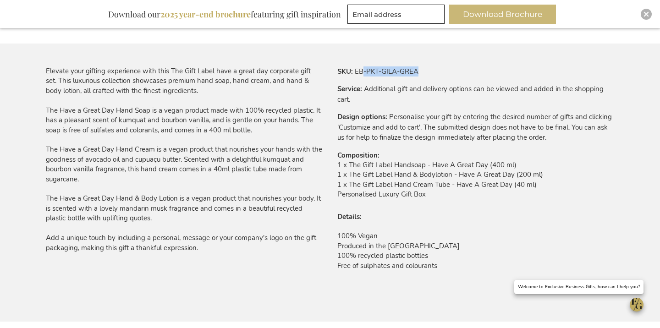
copy td "-PKT-GILA-GREA"
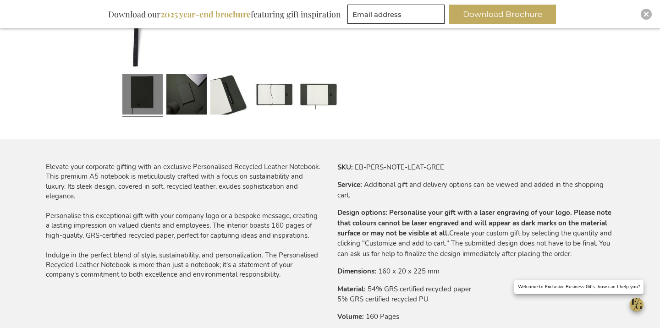
scroll to position [454, 0]
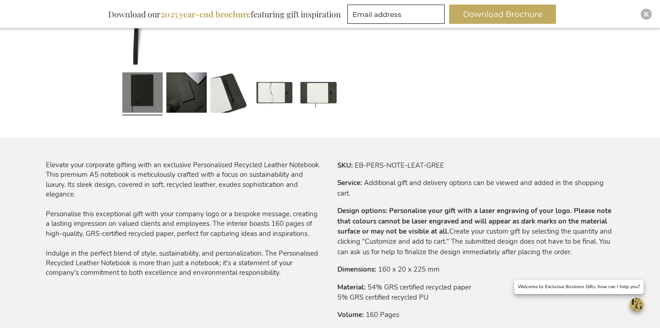
drag, startPoint x: 367, startPoint y: 159, endPoint x: 360, endPoint y: 159, distance: 7.3
click at [366, 159] on div "Skip to the end of the images gallery Skip to the beginning of the images galle…" at bounding box center [330, 320] width 568 height 1246
drag, startPoint x: 355, startPoint y: 161, endPoint x: 444, endPoint y: 147, distance: 90.4
click at [450, 161] on tr "SKU EB-PERS-NOTE-LEAT-GREE" at bounding box center [475, 165] width 277 height 10
copy td "EB-PERS-NOTE-LEAT-GREE"
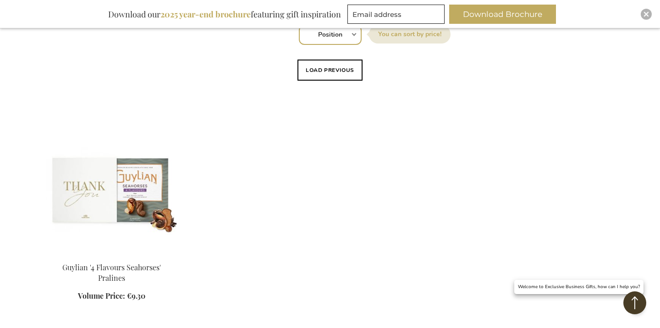
scroll to position [240, 0]
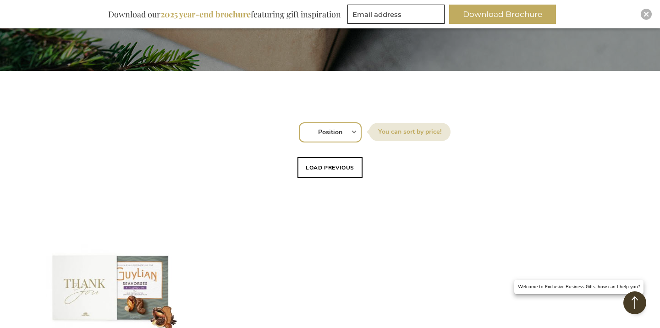
click at [325, 167] on button "Load previous" at bounding box center [329, 167] width 65 height 21
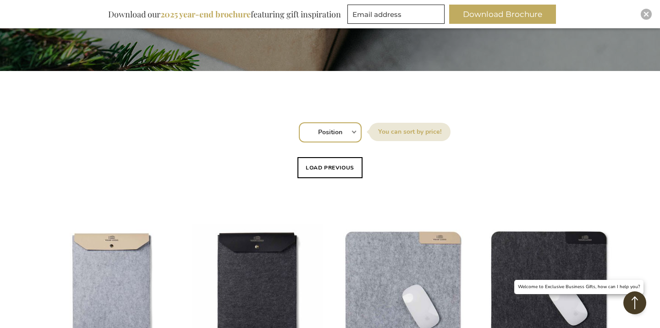
click at [329, 175] on button "Load previous" at bounding box center [329, 167] width 65 height 21
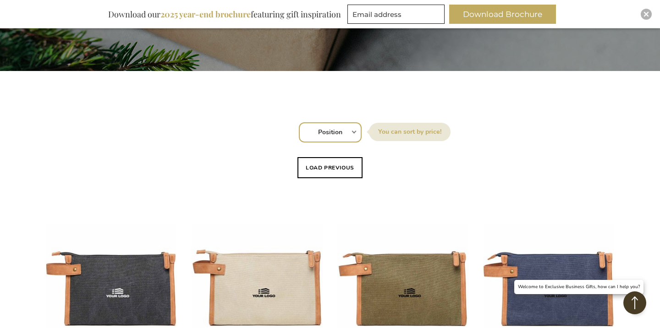
click at [342, 164] on button "Load previous" at bounding box center [329, 167] width 65 height 21
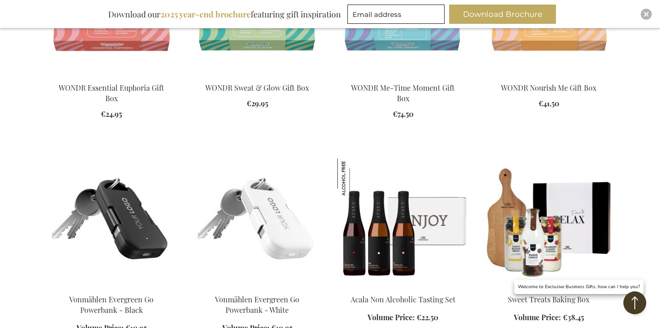
scroll to position [552, 0]
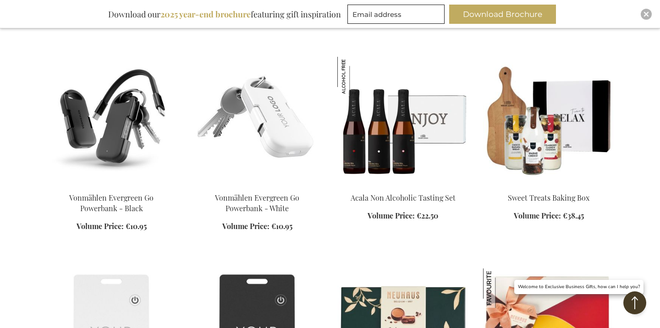
scroll to position [627, 0]
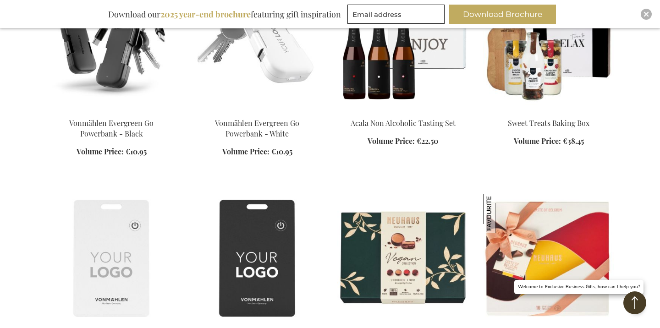
click at [121, 63] on img at bounding box center [111, 46] width 131 height 128
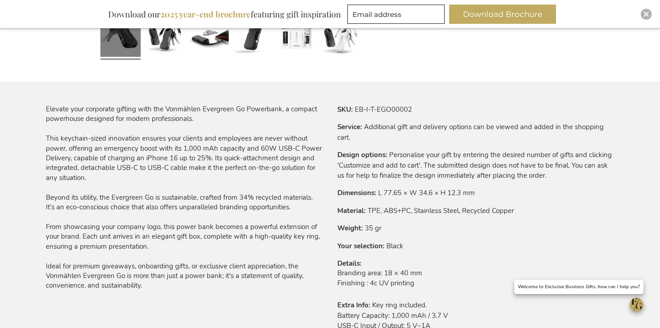
scroll to position [526, 0]
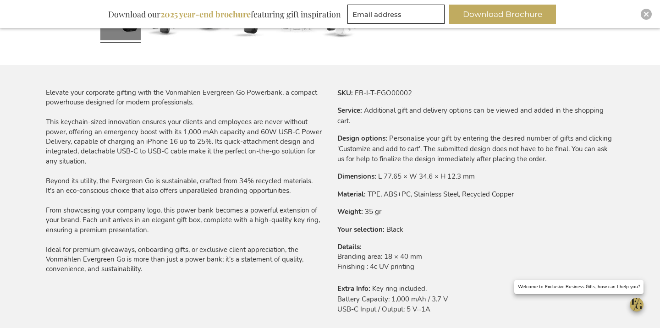
drag, startPoint x: 362, startPoint y: 103, endPoint x: 361, endPoint y: 94, distance: 9.2
click at [362, 102] on tbody "SKU EB-I-T-EGO00002 Service Additional gift and delivery options can be viewed …" at bounding box center [475, 205] width 277 height 234
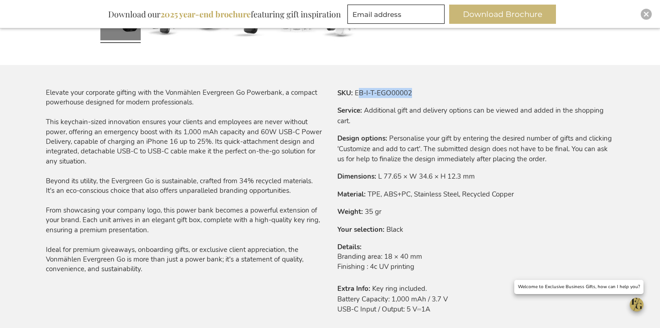
drag, startPoint x: 358, startPoint y: 91, endPoint x: 471, endPoint y: 21, distance: 133.5
click at [464, 91] on tr "SKU EB-I-T-EGO00002" at bounding box center [475, 93] width 277 height 10
copy td "B-I-T-EGO00002"
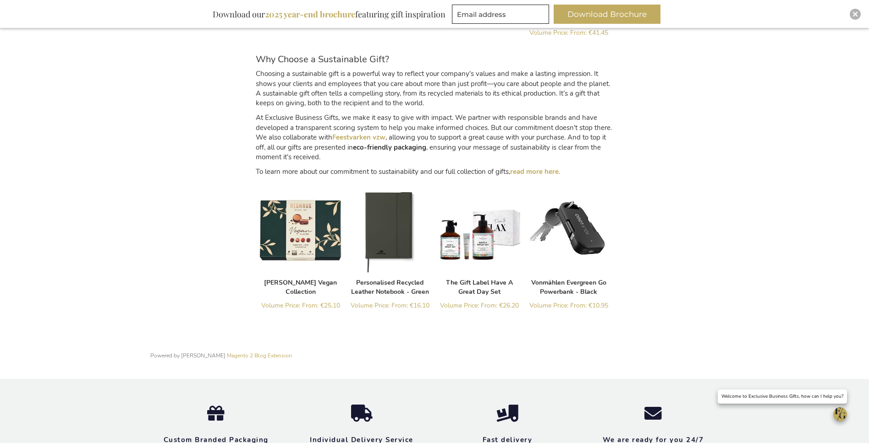
scroll to position [1311, 0]
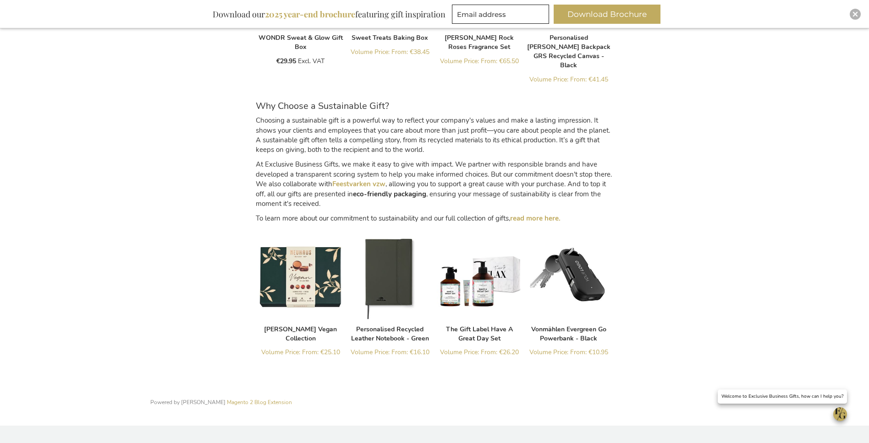
drag, startPoint x: 598, startPoint y: 197, endPoint x: 604, endPoint y: 201, distance: 7.6
click at [598, 197] on p "At Exclusive Business Gifts, we make it easy to give with impact. We partner wi…" at bounding box center [434, 184] width 357 height 49
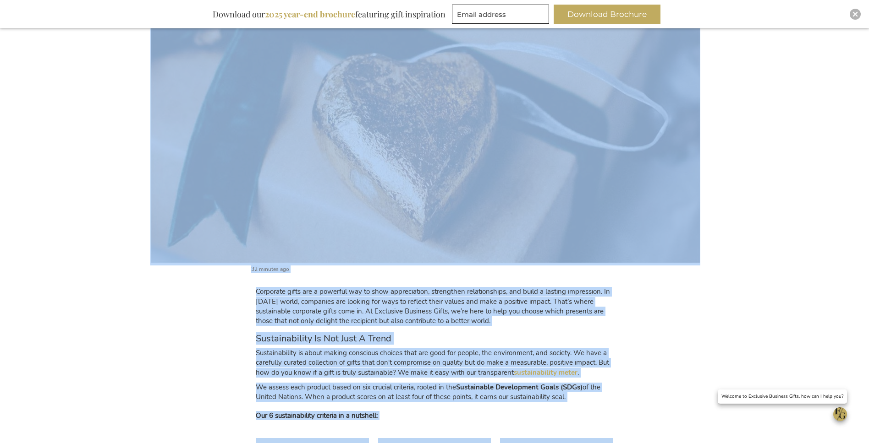
scroll to position [264, 0]
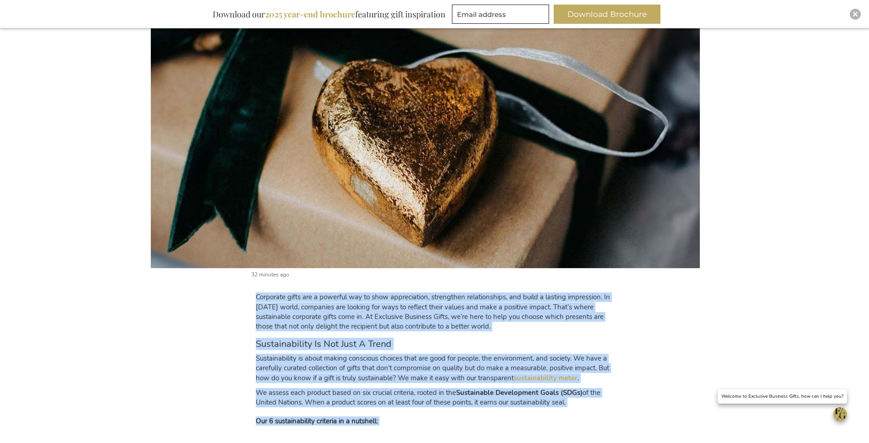
drag, startPoint x: 606, startPoint y: 205, endPoint x: 254, endPoint y: 299, distance: 363.7
copy div "Loremipsu dolor sit a consecte adi el sedd eiusmodtempo, incididunt utlaboreetd…"
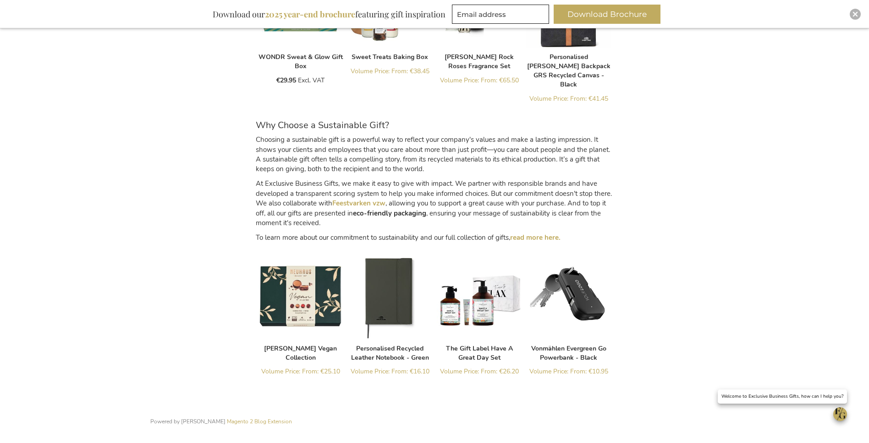
scroll to position [1292, 0]
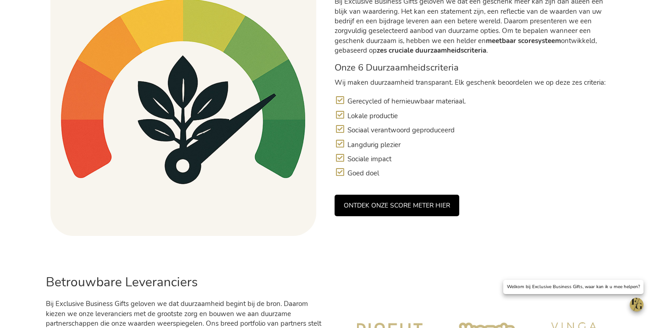
scroll to position [642, 0]
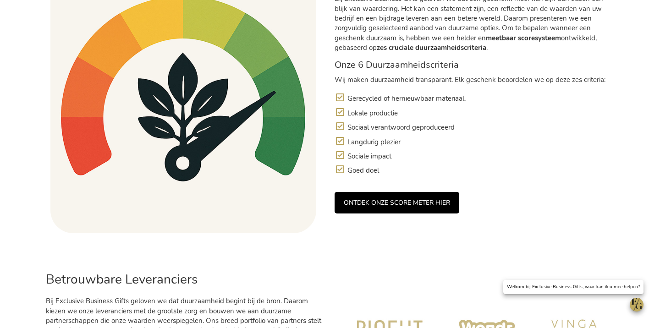
click at [370, 211] on link "ONTDEK ONZE SCORE METER HIER" at bounding box center [396, 203] width 125 height 22
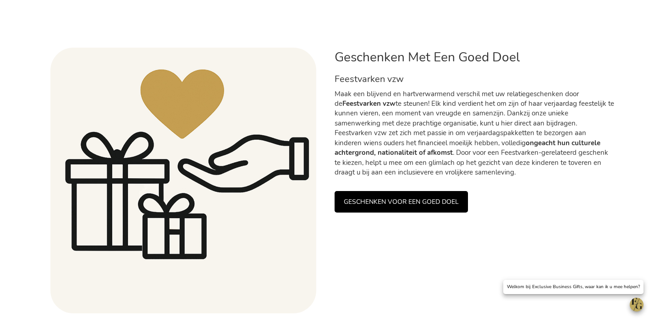
scroll to position [1072, 0]
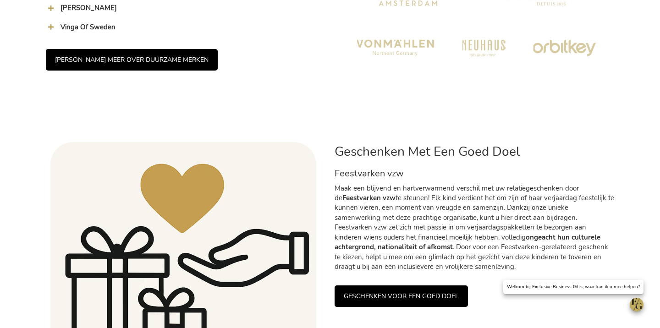
drag, startPoint x: 401, startPoint y: 266, endPoint x: 401, endPoint y: 285, distance: 19.2
click at [401, 266] on p "Maak een blijvend en hartverwarmend verschil met uw relatiegeschenken door de F…" at bounding box center [473, 228] width 279 height 88
click at [400, 295] on link "GESCHENKEN VOOR EEN GOED DOEL" at bounding box center [400, 296] width 133 height 22
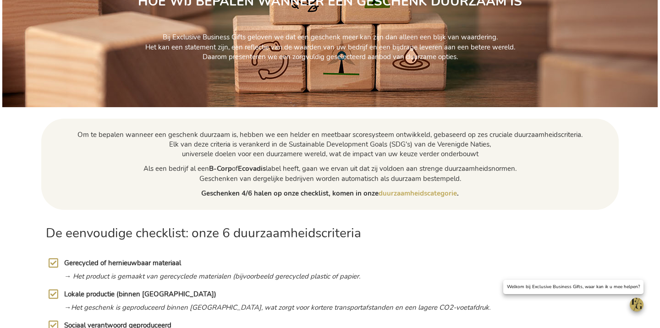
scroll to position [339, 0]
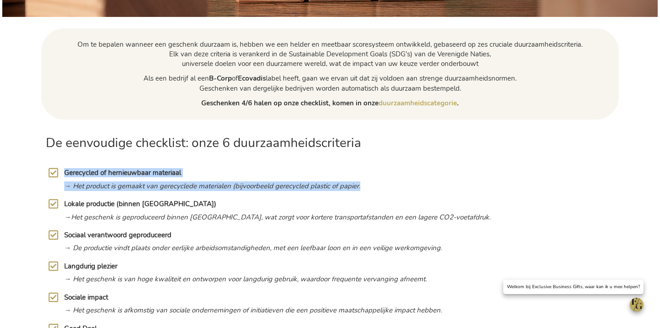
drag, startPoint x: 372, startPoint y: 190, endPoint x: 60, endPoint y: 164, distance: 313.4
click at [59, 169] on div "Gerecycled of hernieuwbaar materiaal → Het product is gemaakt van gerecyclede m…" at bounding box center [330, 180] width 568 height 22
copy div "Gerecycled of hernieuwbaar materiaal → Het product is gemaakt van gerecyclede m…"
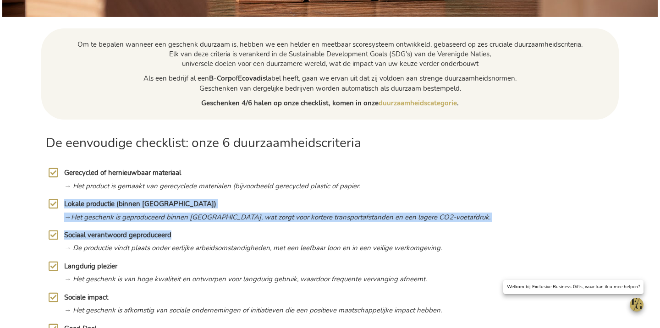
drag, startPoint x: 63, startPoint y: 202, endPoint x: 499, endPoint y: 158, distance: 438.8
click at [502, 232] on div "Gerecycled of hernieuwbaar materiaal → Het product is gemaakt van gerecyclede m…" at bounding box center [329, 258] width 577 height 189
copy div "Lokale productie (binnen [GEOGRAPHIC_DATA]) → Het geschenk is geproduceerd binn…"
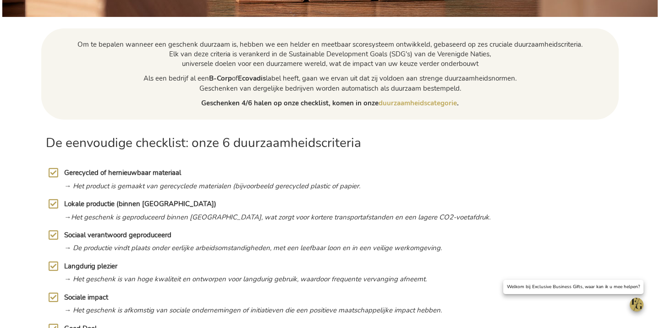
drag, startPoint x: 82, startPoint y: 239, endPoint x: 71, endPoint y: 240, distance: 11.0
click at [82, 239] on span "Sociaal verantwoord geproduceerd" at bounding box center [117, 234] width 107 height 9
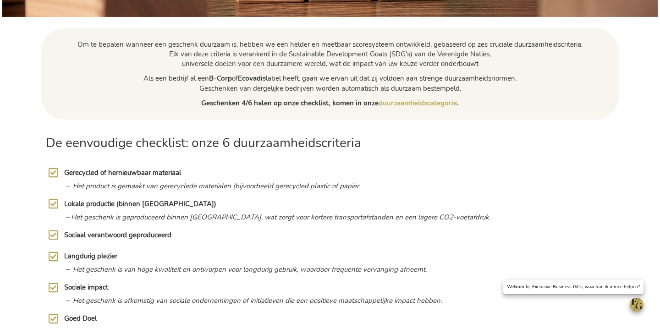
click at [64, 236] on span "Sociaal verantwoord geproduceerd" at bounding box center [117, 234] width 107 height 9
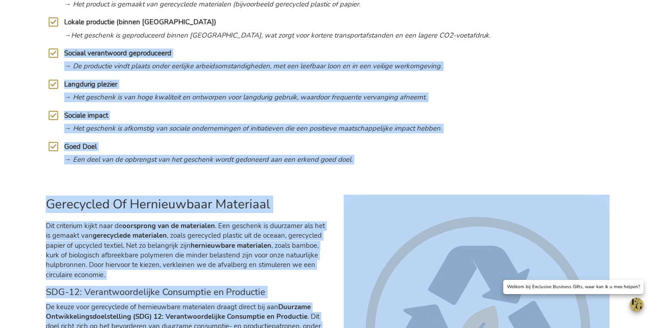
scroll to position [597, 0]
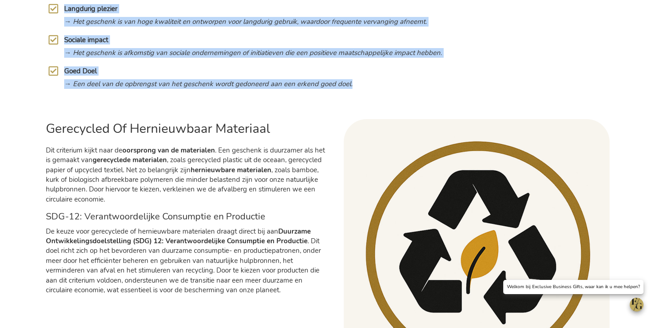
drag, startPoint x: 64, startPoint y: 235, endPoint x: 434, endPoint y: 88, distance: 398.9
click at [435, 88] on div "Gerecycled of hernieuwbaar materiaal → Het product is gemaakt van gerecyclede m…" at bounding box center [329, 1] width 577 height 189
copy div "Sociaal verantwoord geproduceerd → De productie vindt plaats onder eerlijke arb…"
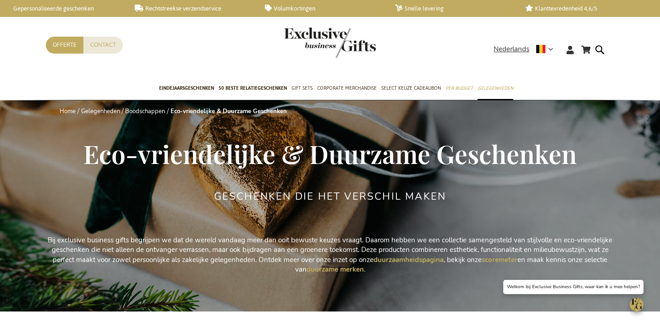
click at [288, 150] on span "Eco-vriendelijke & Duurzame Geschenken" at bounding box center [329, 154] width 493 height 34
click at [288, 149] on span "Eco-vriendelijke & Duurzame Geschenken" at bounding box center [329, 154] width 493 height 34
click at [287, 149] on span "Eco-vriendelijke & Duurzame Geschenken" at bounding box center [329, 154] width 493 height 34
click at [288, 149] on span "Eco-vriendelijke & Duurzame Geschenken" at bounding box center [329, 154] width 493 height 34
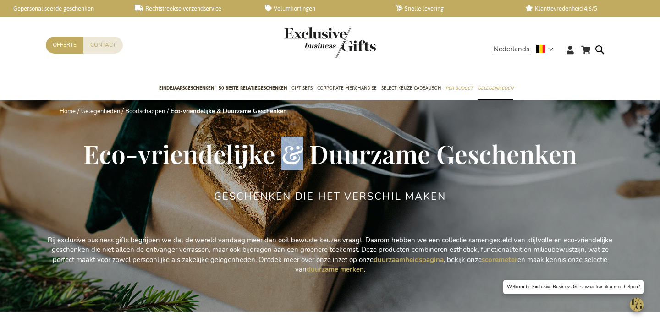
click at [288, 149] on span "Eco-vriendelijke & Duurzame Geschenken" at bounding box center [329, 154] width 493 height 34
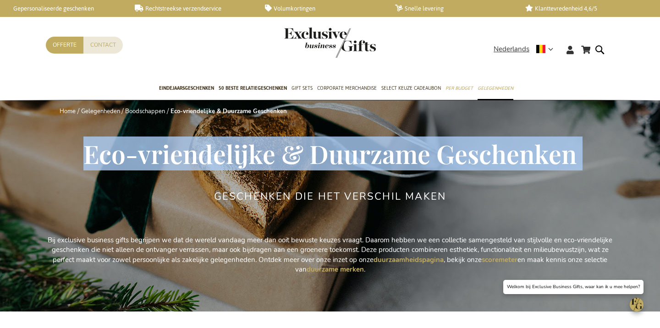
click at [288, 149] on span "Eco-vriendelijke & Duurzame Geschenken" at bounding box center [329, 154] width 493 height 34
copy div "Eco-vriendelijke & Duurzame Geschenken"
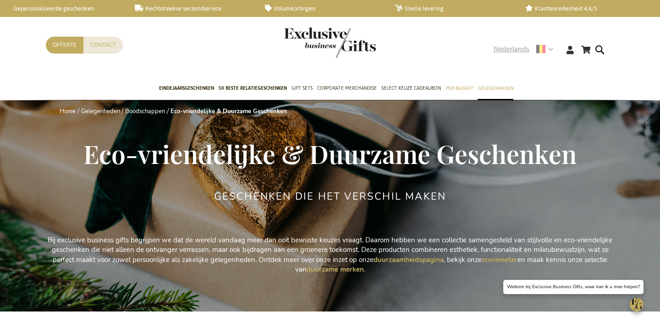
click at [508, 49] on span "Nederlands" at bounding box center [511, 49] width 36 height 11
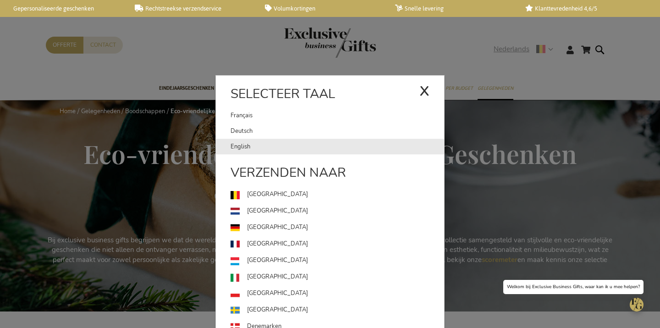
click at [272, 148] on link "English" at bounding box center [336, 147] width 213 height 16
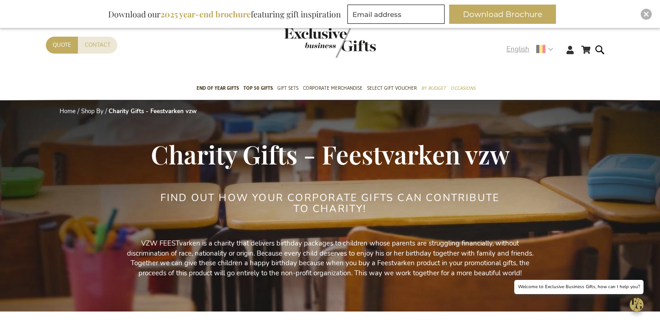
click at [521, 51] on span "English" at bounding box center [517, 49] width 23 height 11
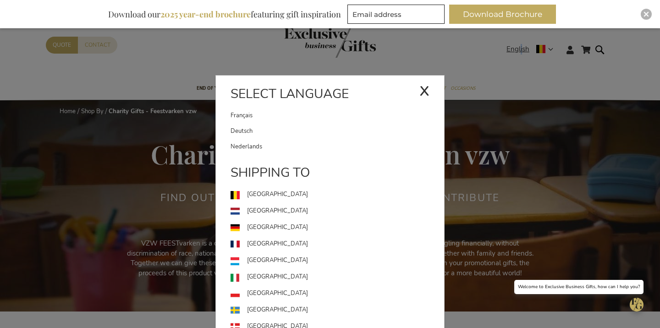
click at [311, 141] on link "Nederlands" at bounding box center [336, 147] width 213 height 16
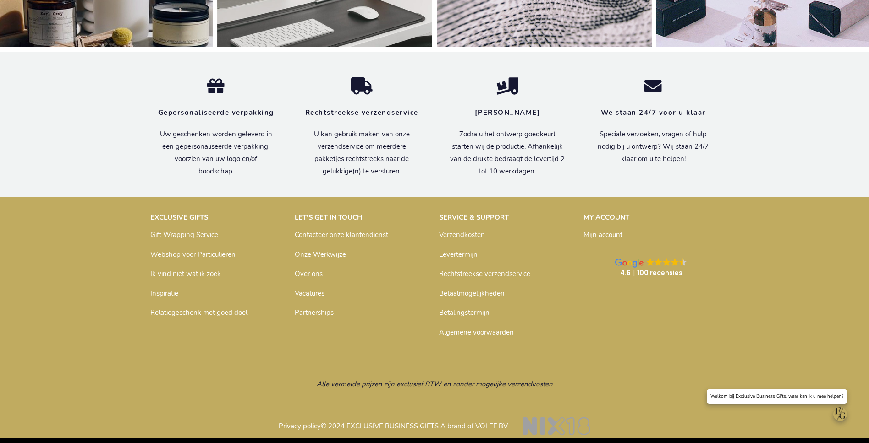
scroll to position [3036, 0]
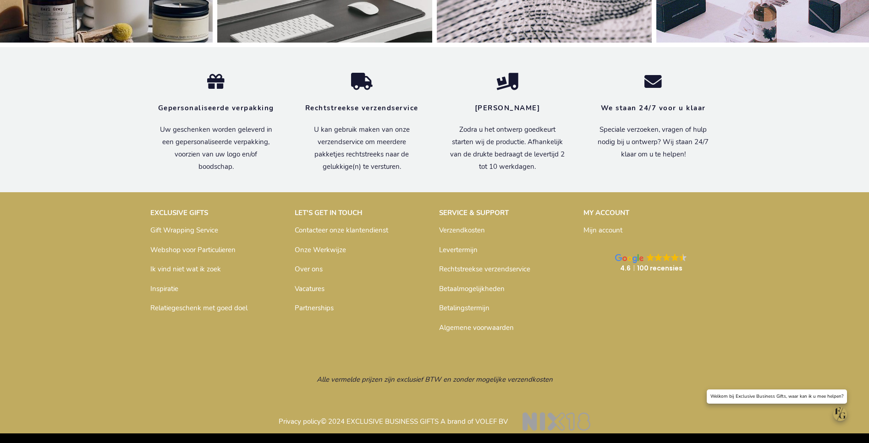
click at [171, 290] on link "Inspiratie" at bounding box center [164, 288] width 28 height 9
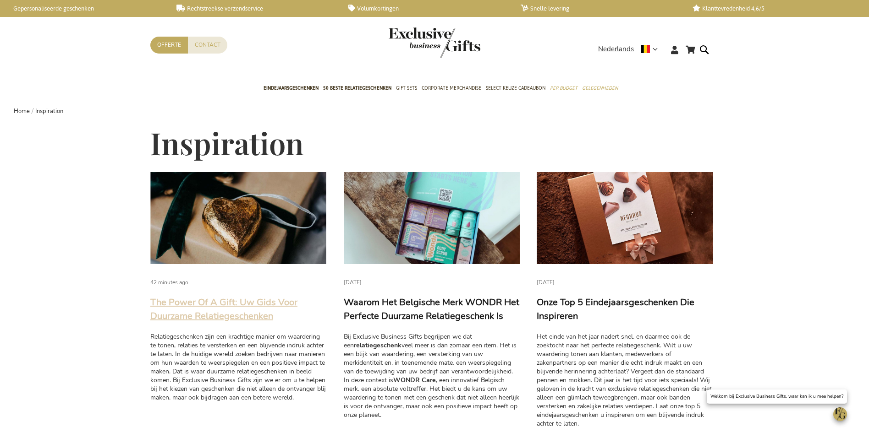
click at [209, 303] on link "The Power Of A Gift: Uw Gids Voor Duurzame Relatiegeschenken" at bounding box center [223, 309] width 147 height 26
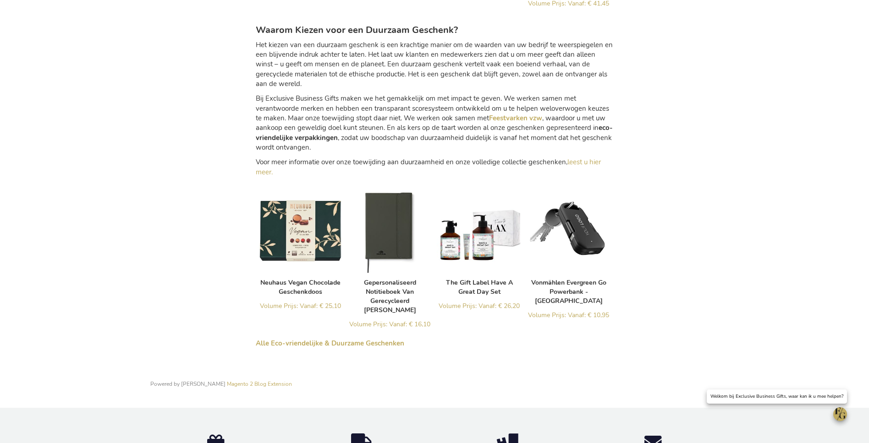
scroll to position [1466, 0]
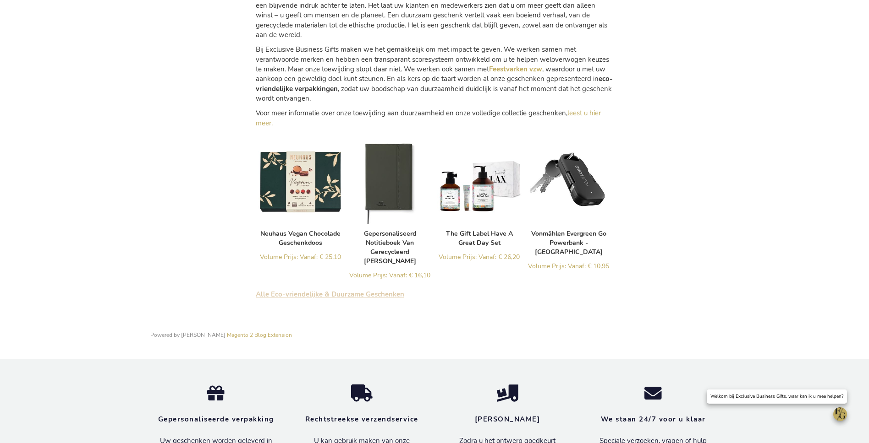
click at [293, 290] on link "Alle Eco-vriendelijke & Duurzame Geschenken" at bounding box center [330, 294] width 148 height 9
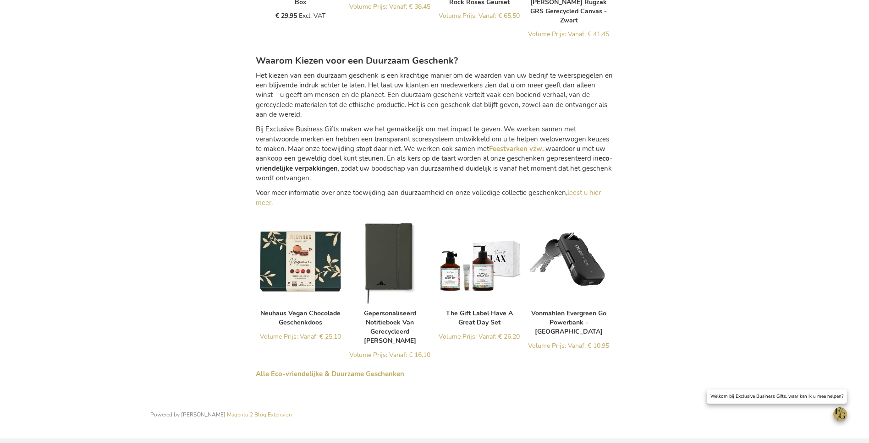
scroll to position [1339, 0]
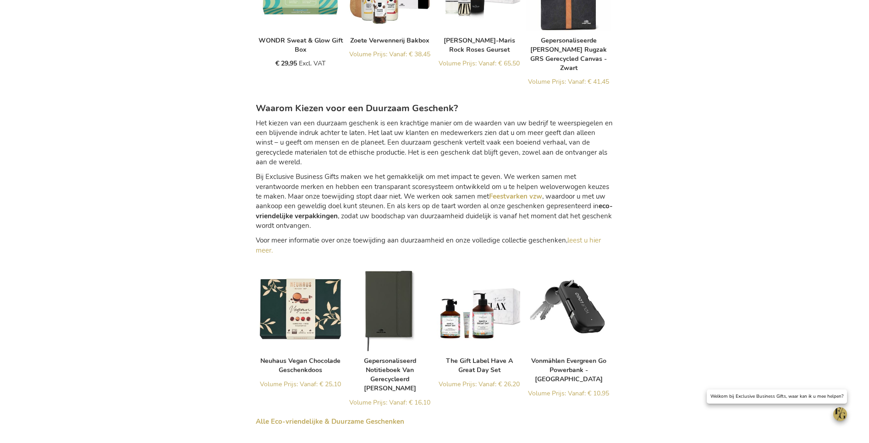
drag, startPoint x: 575, startPoint y: 229, endPoint x: 561, endPoint y: 225, distance: 15.1
click at [575, 236] on link "leest u hier meer." at bounding box center [428, 245] width 345 height 19
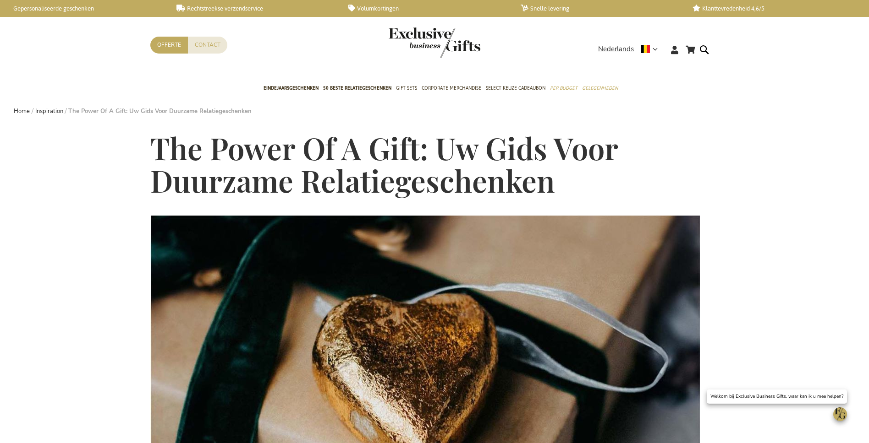
click at [453, 58] on div "Toggle Nav" at bounding box center [434, 48] width 92 height 42
click at [448, 42] on img "store logo" at bounding box center [434, 42] width 92 height 30
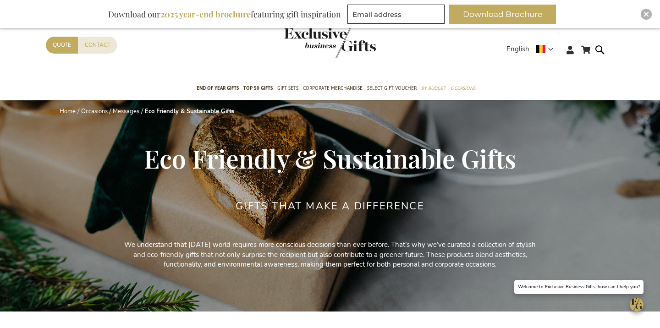
click at [334, 157] on span "Eco Friendly & Sustainable Gifts" at bounding box center [330, 158] width 372 height 34
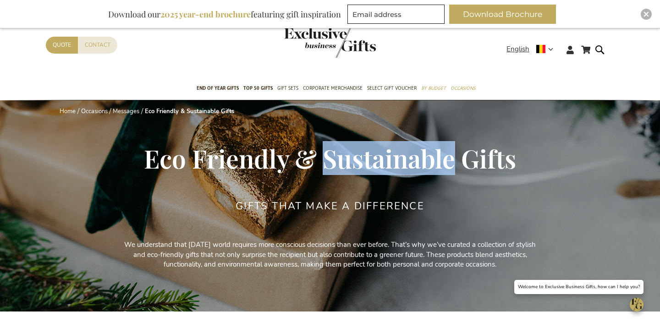
click at [334, 157] on span "Eco Friendly & Sustainable Gifts" at bounding box center [330, 158] width 372 height 34
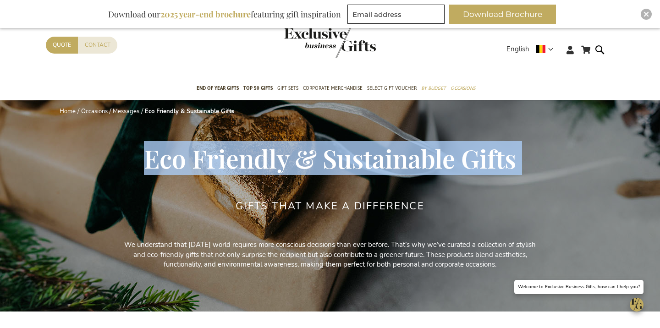
click at [334, 157] on span "Eco Friendly & Sustainable Gifts" at bounding box center [330, 158] width 372 height 34
copy div "Eco Friendly & Sustainable Gifts"
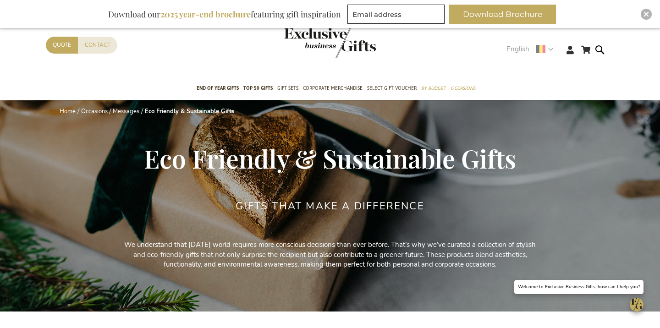
click at [516, 45] on span "English" at bounding box center [517, 49] width 23 height 11
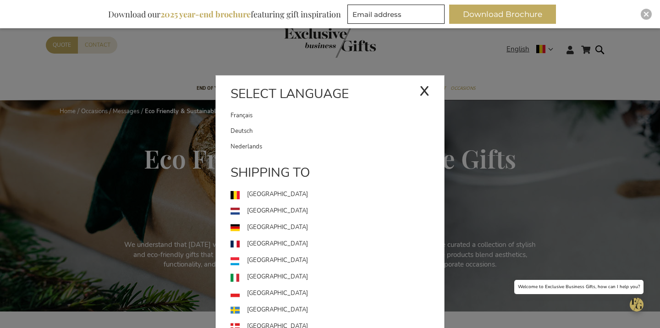
click at [340, 133] on link "Deutsch" at bounding box center [336, 131] width 213 height 16
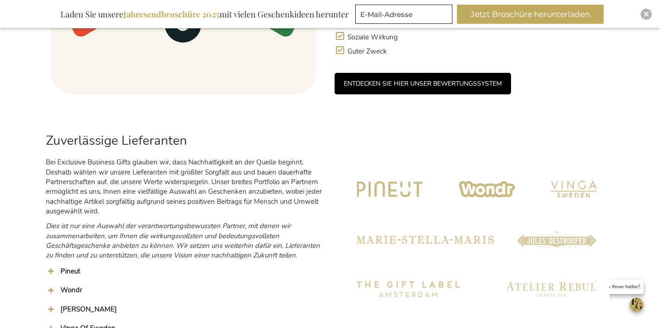
scroll to position [357, 0]
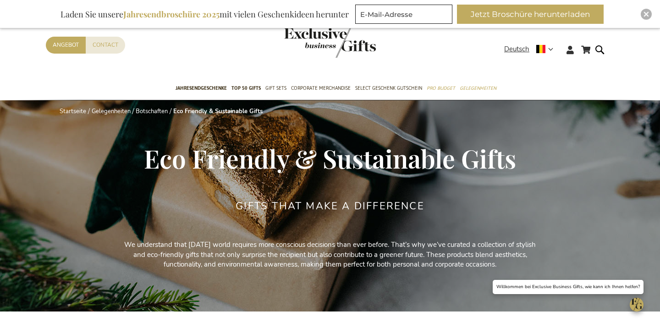
scroll to position [12, 0]
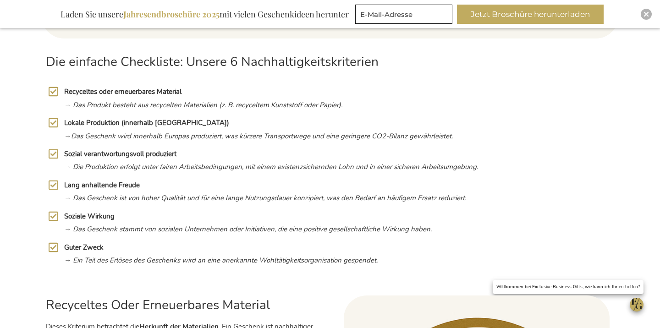
scroll to position [428, 0]
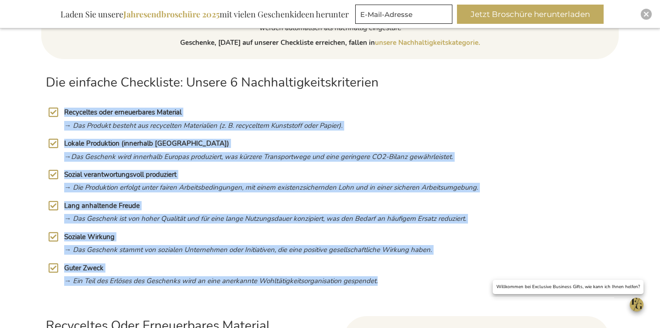
drag, startPoint x: 65, startPoint y: 112, endPoint x: 443, endPoint y: 282, distance: 414.8
click at [444, 282] on div "Recyceltes oder erneuerbares Material → Das Produkt besteht aus recycelten Mate…" at bounding box center [329, 198] width 577 height 189
copy div "Recyceltes oder erneuerbares Material → Das Produkt besteht aus recycelten Mate…"
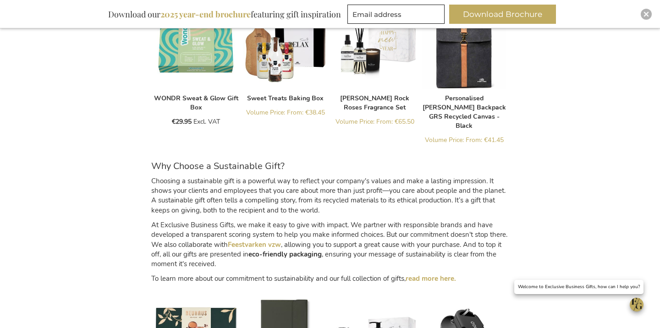
scroll to position [1294, 0]
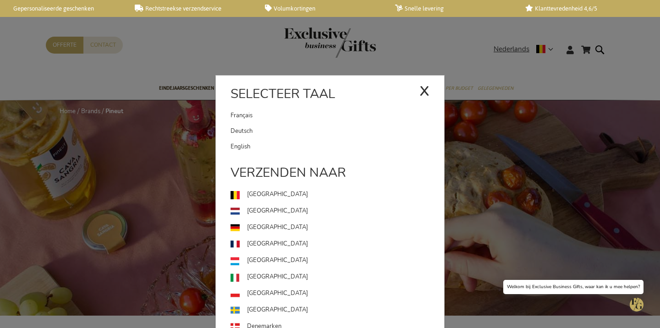
click at [284, 133] on link "Deutsch" at bounding box center [336, 131] width 213 height 16
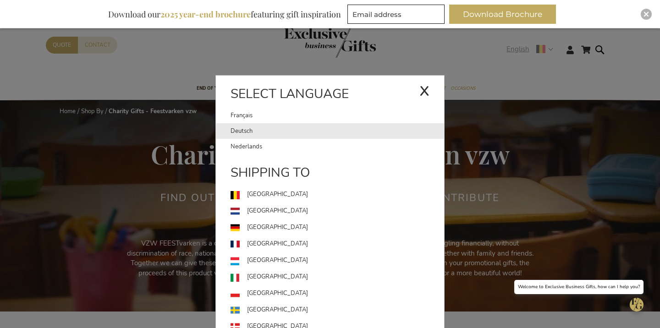
click at [302, 127] on link "Deutsch" at bounding box center [336, 131] width 213 height 16
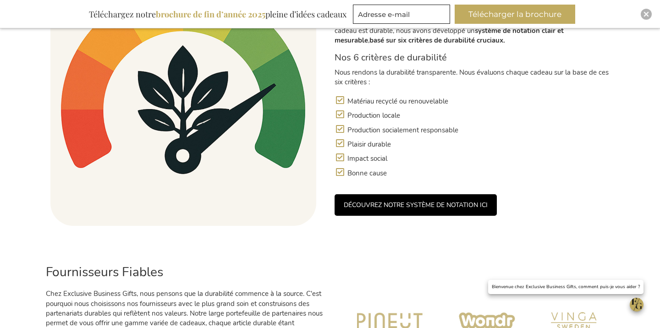
scroll to position [783, 0]
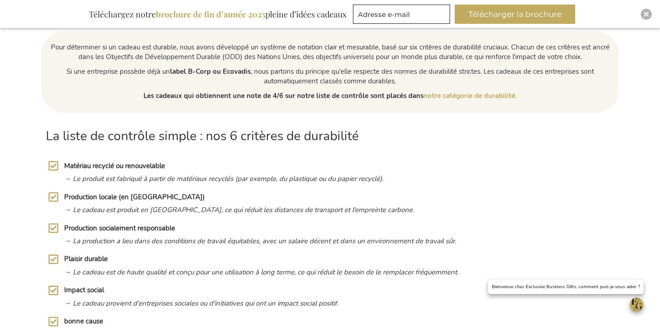
scroll to position [432, 0]
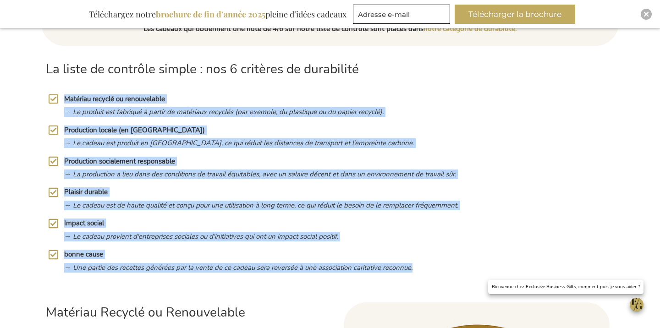
drag, startPoint x: 86, startPoint y: 104, endPoint x: 477, endPoint y: 265, distance: 423.3
click at [477, 265] on div "Matériau recyclé ou renouvelable → Le produit est fabriqué à partir de matériau…" at bounding box center [329, 185] width 577 height 189
copy div "Matériau recyclé ou renouvelable → Le produit est fabriqué à partir de matériau…"
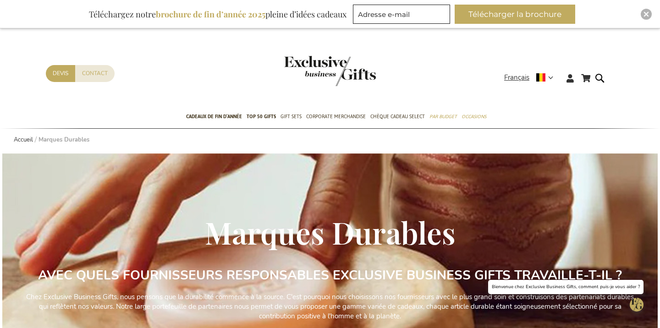
scroll to position [666, 0]
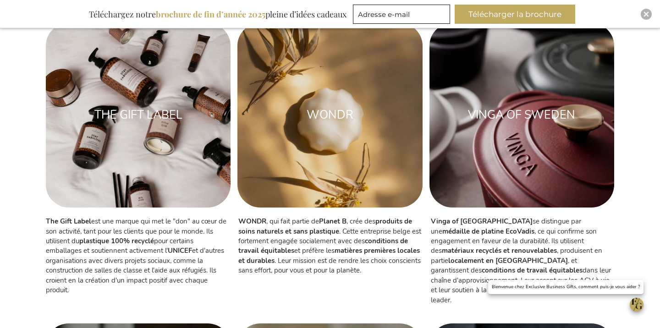
click at [328, 112] on div "WONDR" at bounding box center [329, 115] width 166 height 16
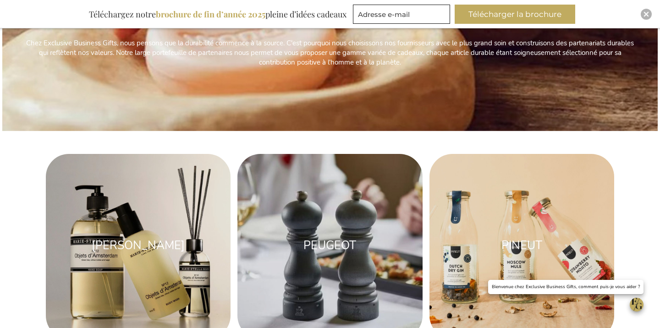
scroll to position [298, 0]
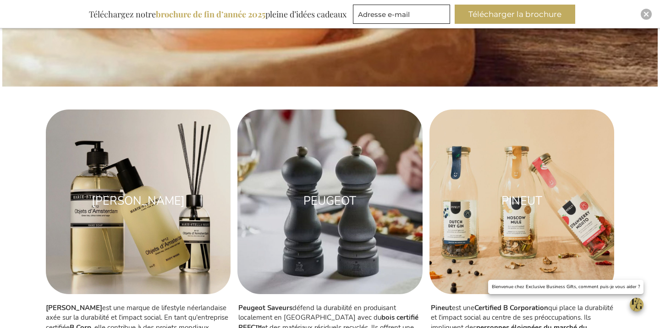
click at [141, 200] on div "MARIE-STELLA-MARIS" at bounding box center [138, 201] width 166 height 16
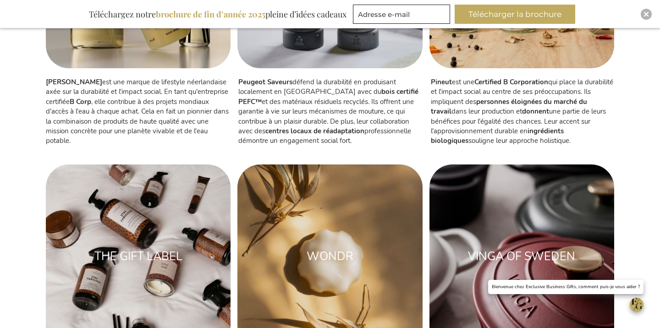
scroll to position [527, 0]
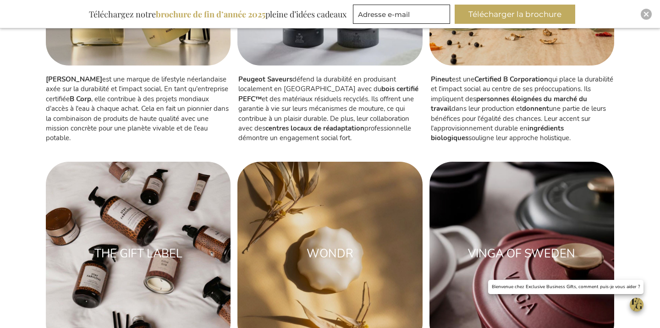
click at [552, 240] on img at bounding box center [521, 254] width 185 height 185
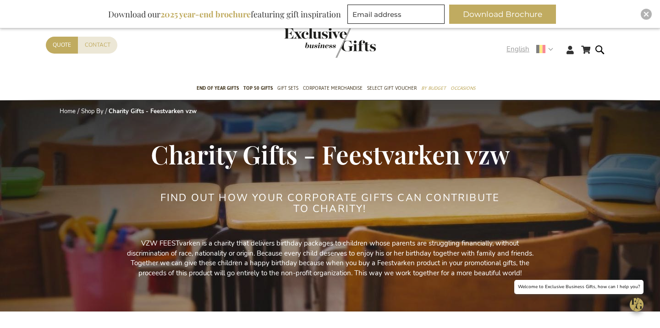
click at [517, 49] on span "English" at bounding box center [517, 49] width 23 height 11
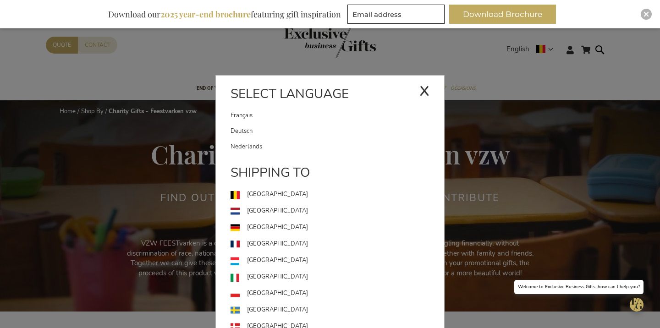
click at [312, 111] on link "Français" at bounding box center [324, 116] width 189 height 16
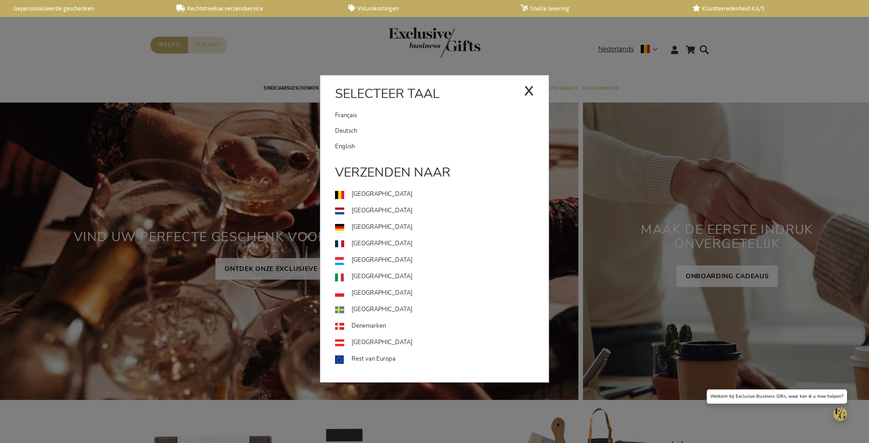
click at [399, 132] on link "Deutsch" at bounding box center [441, 131] width 213 height 16
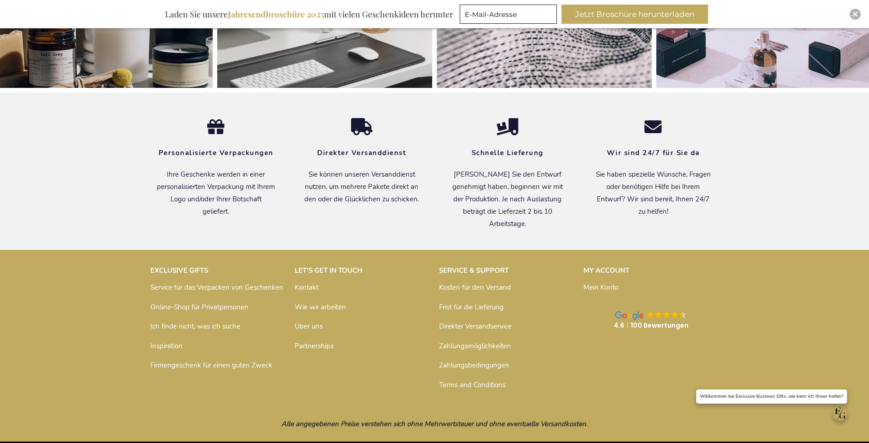
scroll to position [3055, 0]
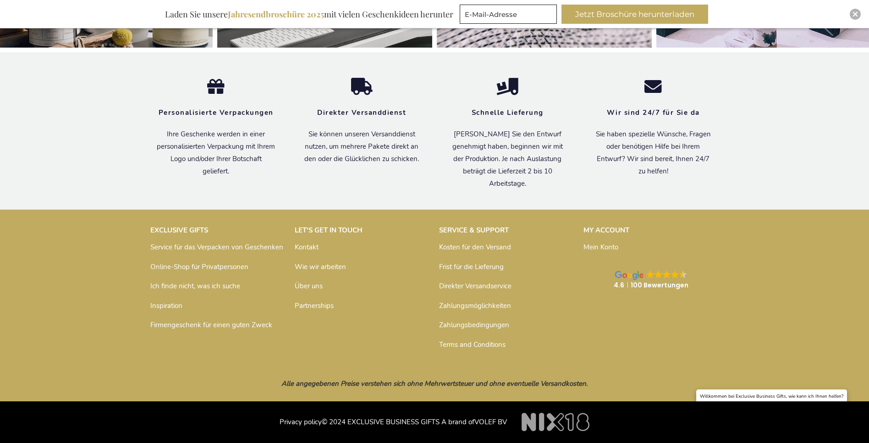
click at [171, 306] on link "Inspiration" at bounding box center [166, 305] width 32 height 9
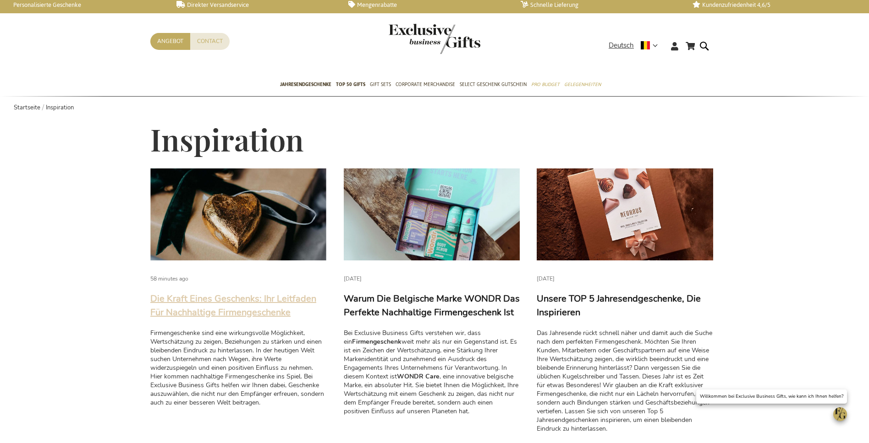
click at [237, 307] on link "Die Kraft Eines Geschenks: Ihr Leitfaden Für Nachhaltige Firmengeschenke" at bounding box center [233, 306] width 166 height 26
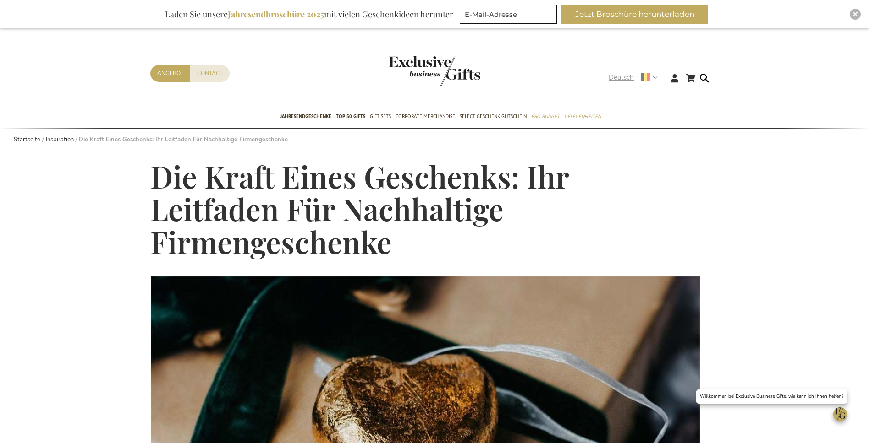
click at [625, 81] on span "Deutsch" at bounding box center [620, 77] width 25 height 11
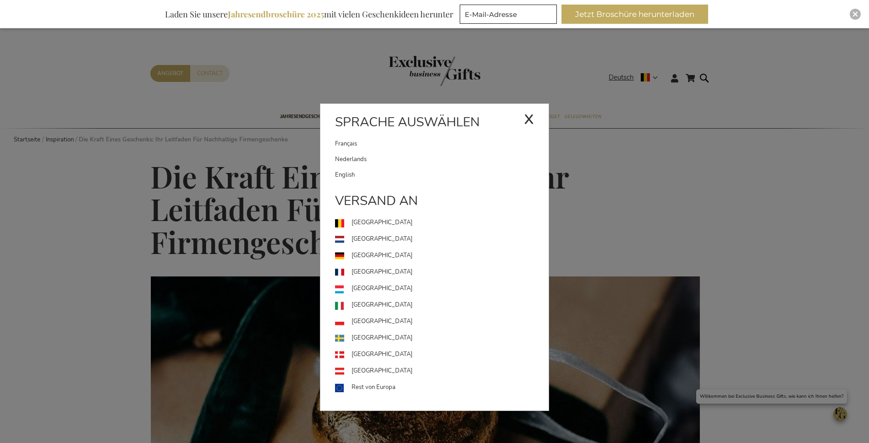
click at [410, 145] on link "Français" at bounding box center [429, 144] width 189 height 16
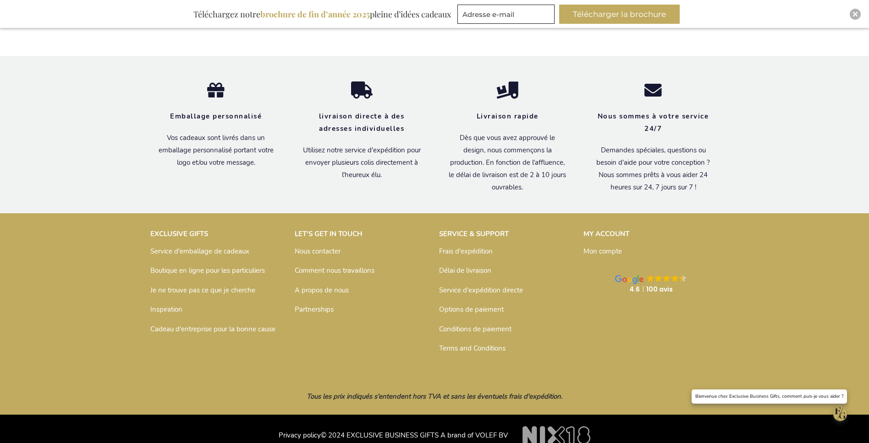
scroll to position [1130, 0]
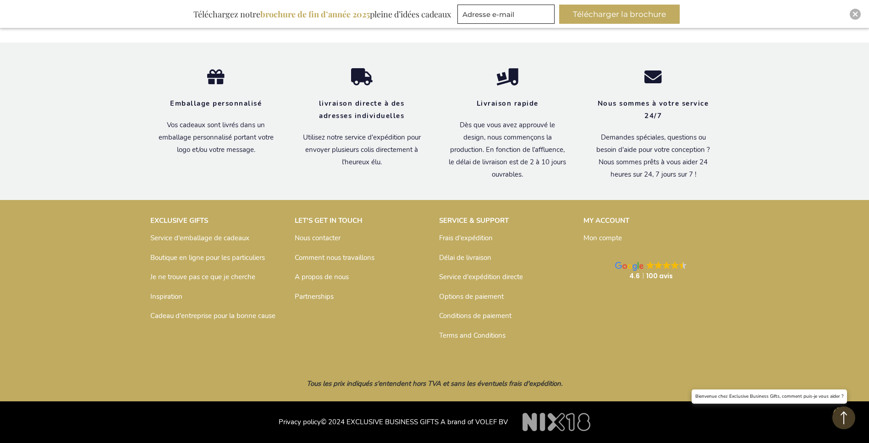
click at [171, 295] on div "EXCLUSIVE GIFTS Service d'emballage de cadeaux Boutique en ligne pour les parti…" at bounding box center [217, 269] width 135 height 107
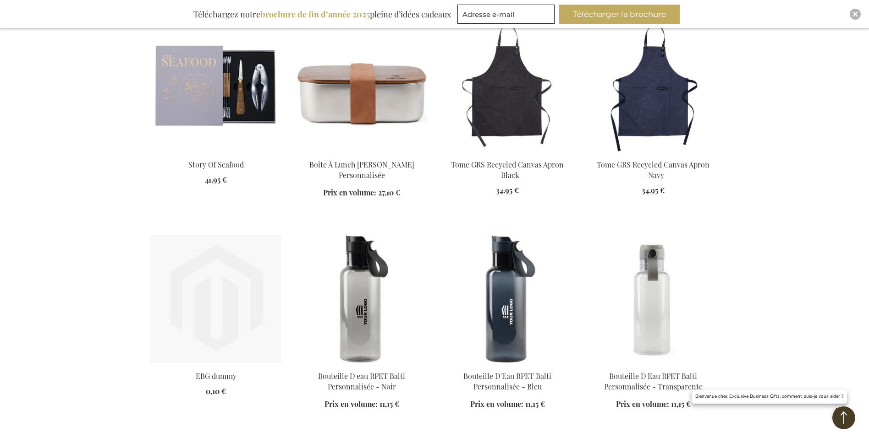
click at [177, 368] on link at bounding box center [215, 364] width 131 height 9
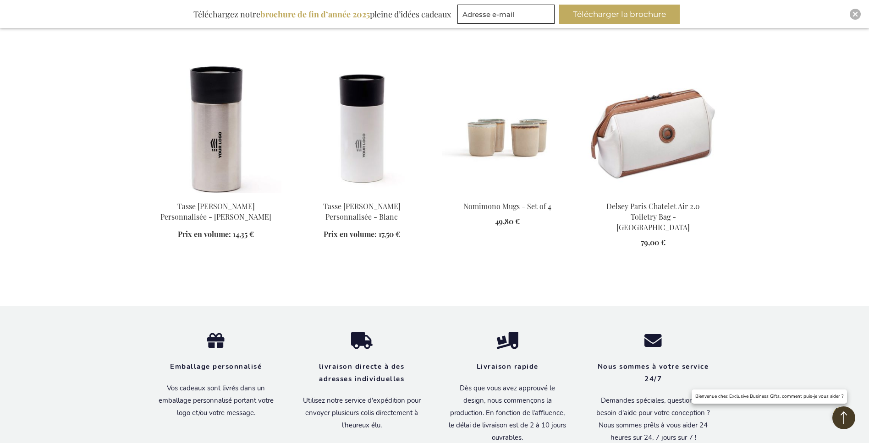
scroll to position [1754, 0]
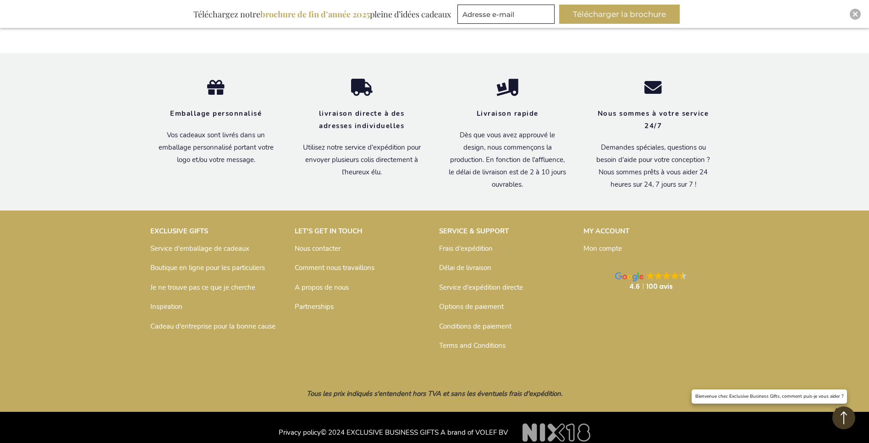
click at [168, 302] on link "Inspiration" at bounding box center [166, 306] width 32 height 9
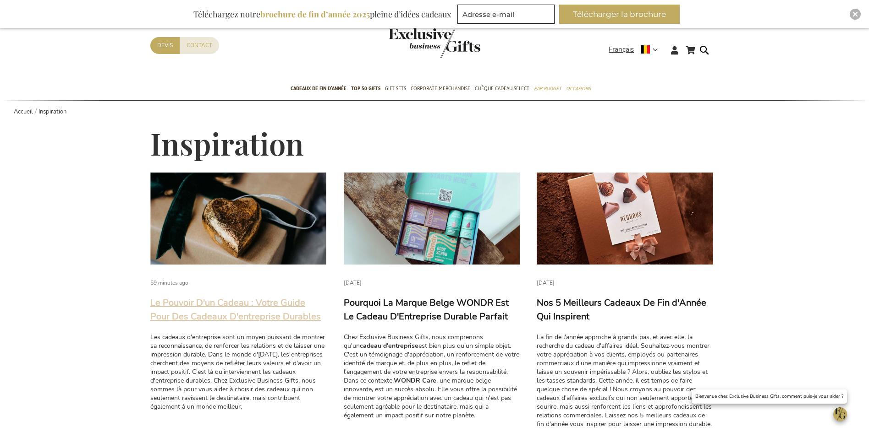
click at [223, 312] on link "Le Pouvoir D'un Cadeau : Votre Guide Pour Des Cadeaux D'entreprise Durables" at bounding box center [235, 310] width 170 height 26
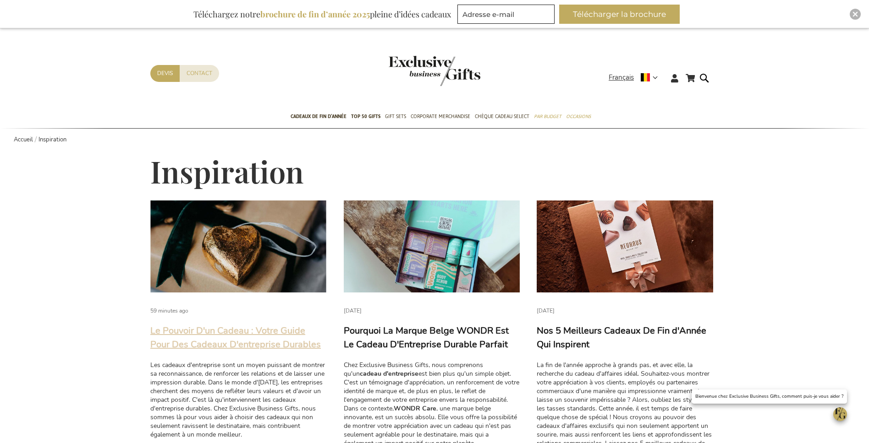
click at [263, 330] on link "Le Pouvoir D'un Cadeau : Votre Guide Pour Des Cadeaux D'entreprise Durables" at bounding box center [235, 338] width 170 height 26
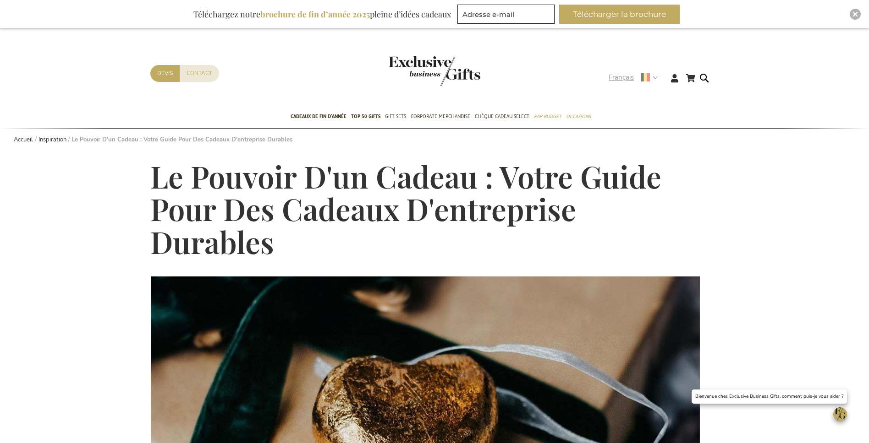
click at [634, 74] on strong "Français" at bounding box center [632, 77] width 48 height 11
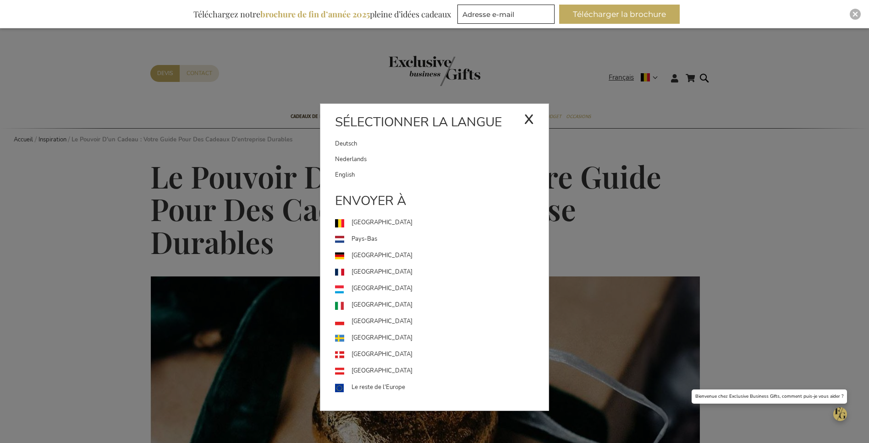
click at [415, 159] on link "Nederlands" at bounding box center [441, 160] width 213 height 16
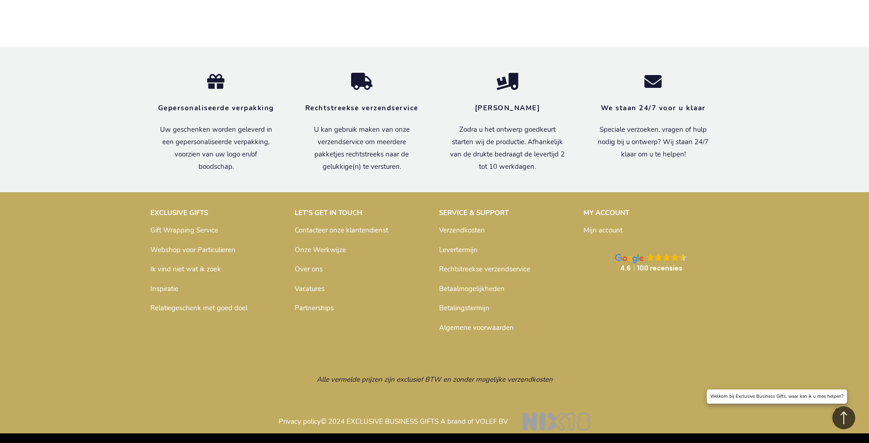
click at [167, 290] on link "Inspiratie" at bounding box center [164, 288] width 28 height 9
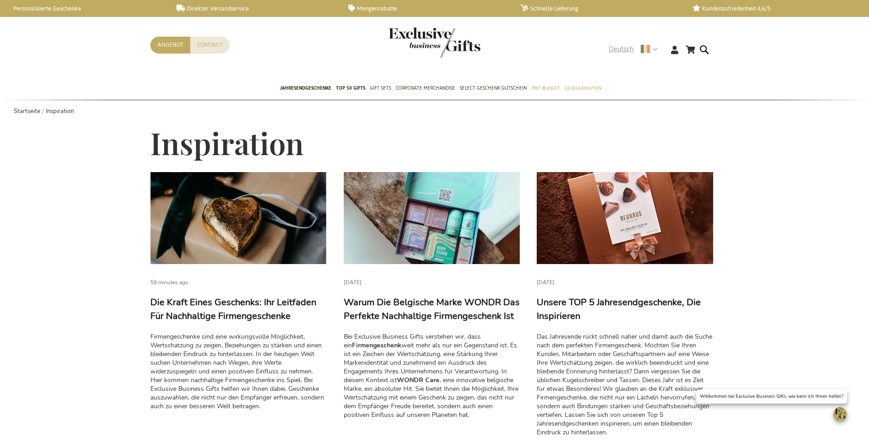
drag, startPoint x: 618, startPoint y: 50, endPoint x: 553, endPoint y: 120, distance: 96.0
click at [618, 50] on span "Deutsch" at bounding box center [620, 49] width 25 height 11
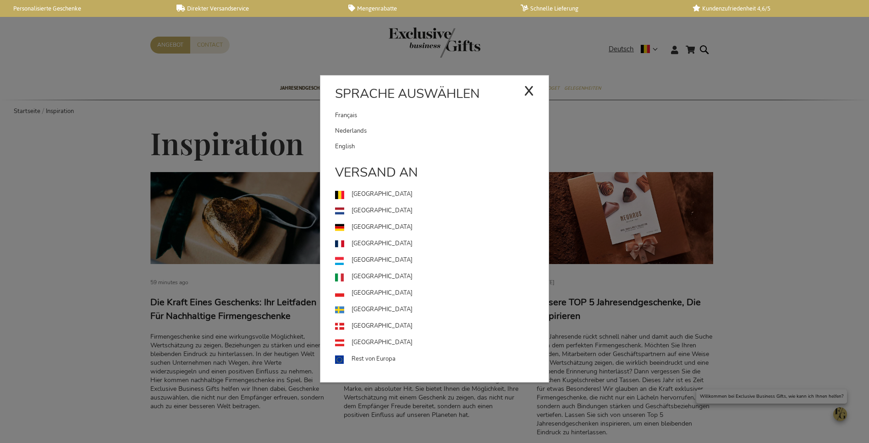
click at [466, 130] on link "Nederlands" at bounding box center [441, 131] width 213 height 16
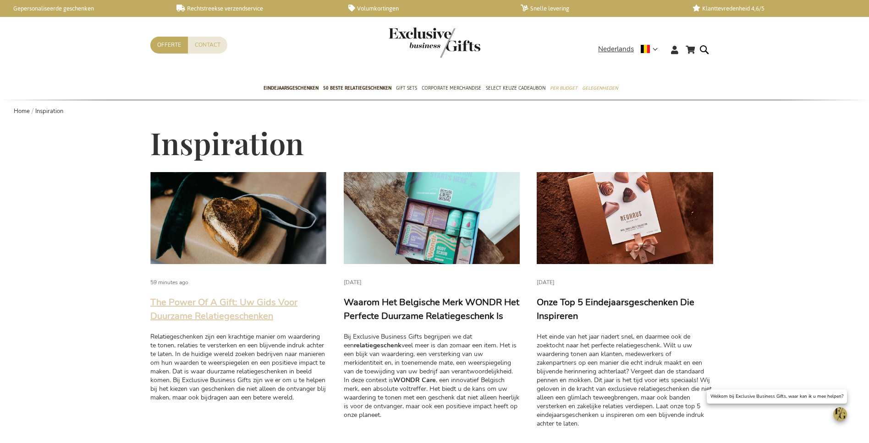
click at [254, 307] on link "The Power Of A Gift: Uw Gids Voor Duurzame Relatiegeschenken" at bounding box center [223, 309] width 147 height 26
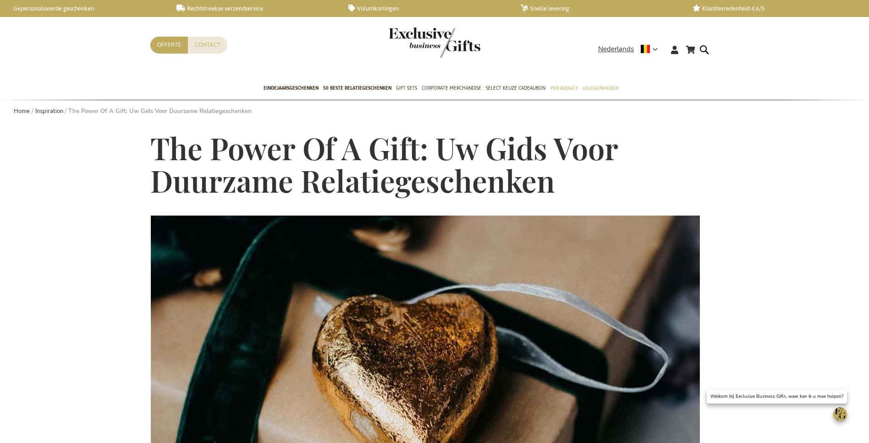
drag, startPoint x: 0, startPoint y: 0, endPoint x: 412, endPoint y: 142, distance: 435.5
click at [412, 142] on span "The Power Of A Gift: Uw Gids Voor Duurzame Relatiegeschenken" at bounding box center [383, 164] width 467 height 72
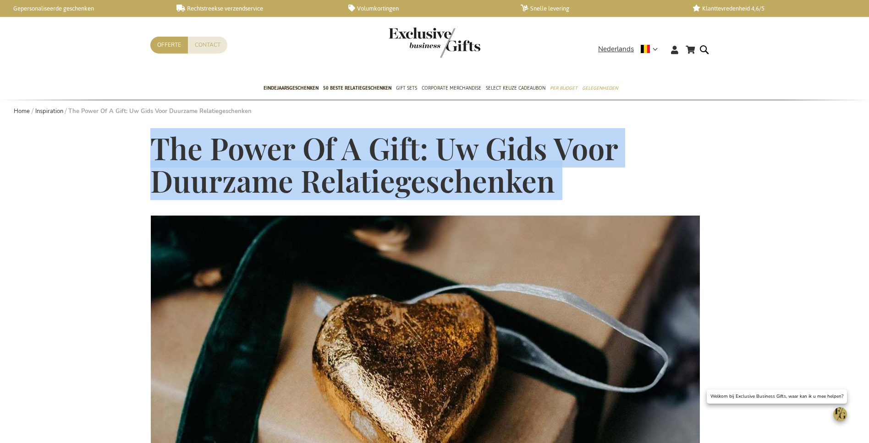
click at [412, 142] on span "The Power Of A Gift: Uw Gids Voor Duurzame Relatiegeschenken" at bounding box center [383, 164] width 467 height 72
copy main "The Power Of A Gift: Uw Gids Voor Duurzame Relatiegeschenken"
